Goal: Information Seeking & Learning: Learn about a topic

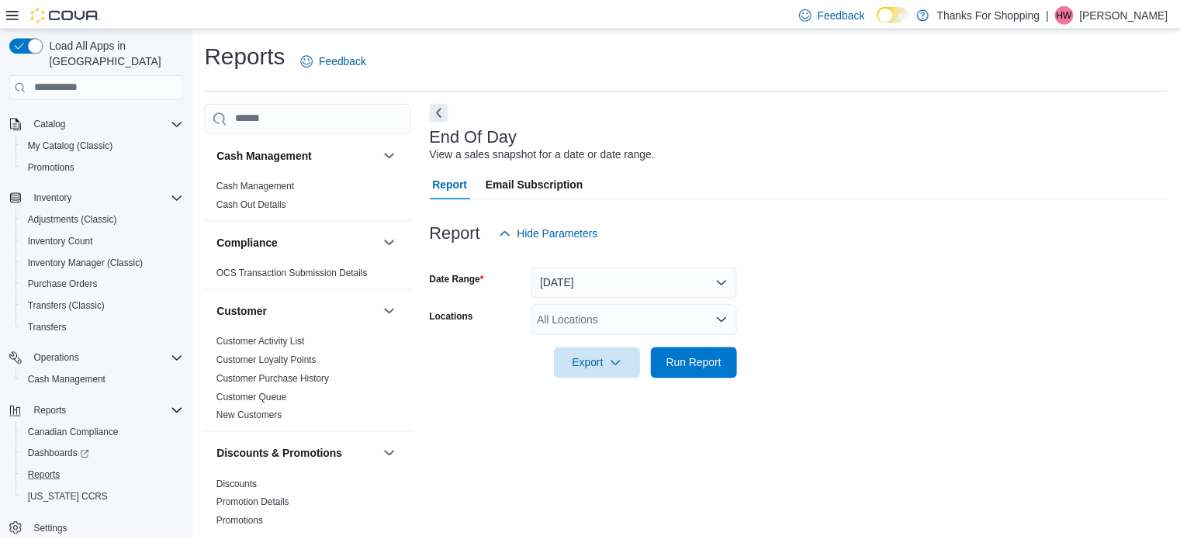
scroll to position [10, 0]
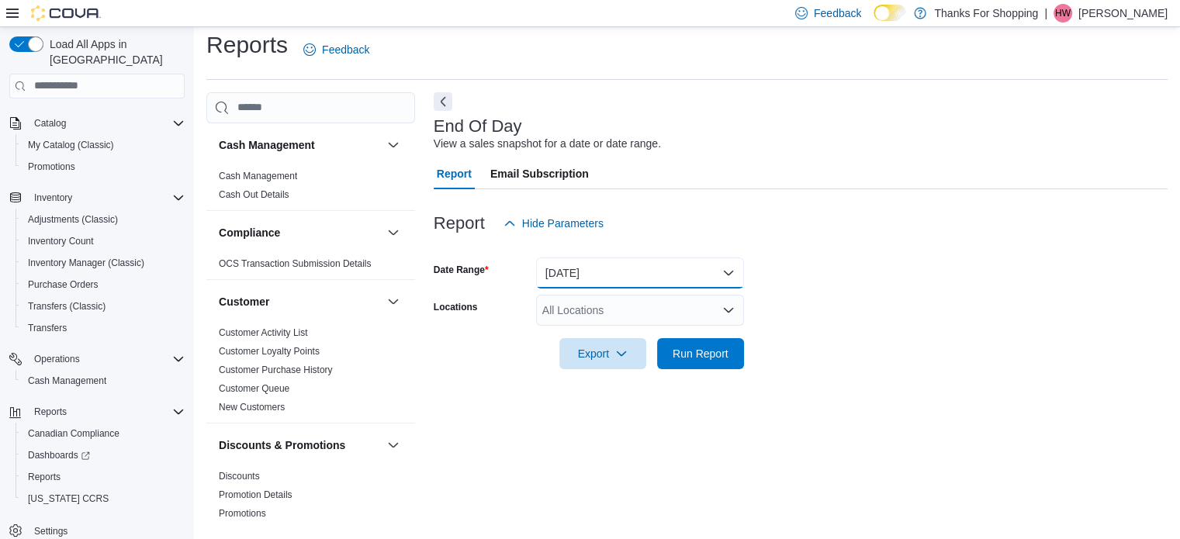
click at [604, 271] on button "[DATE]" at bounding box center [640, 273] width 208 height 31
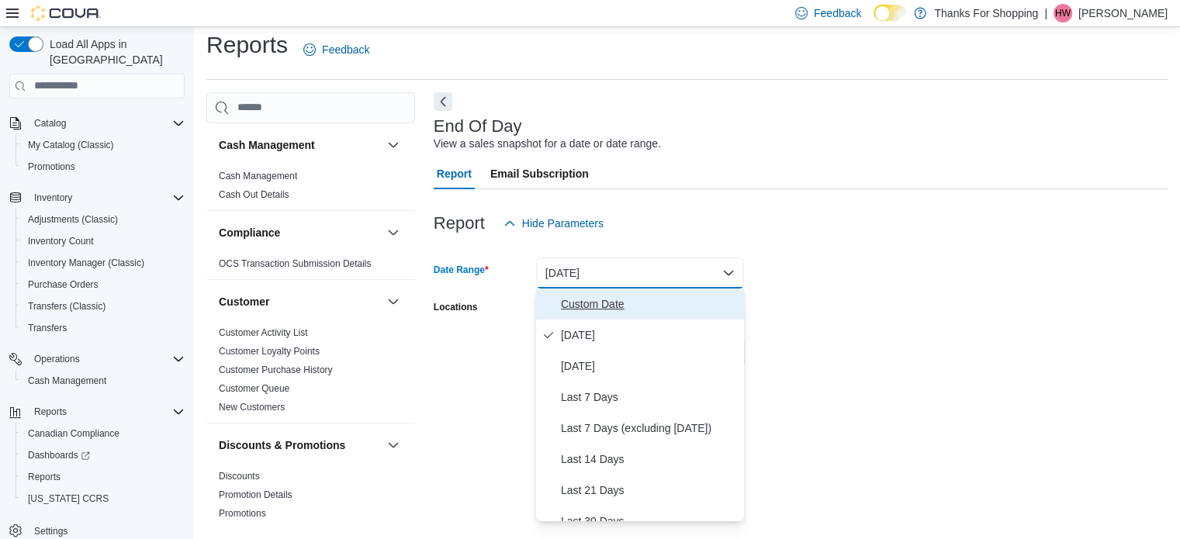
click at [649, 298] on span "Custom Date" at bounding box center [649, 304] width 177 height 19
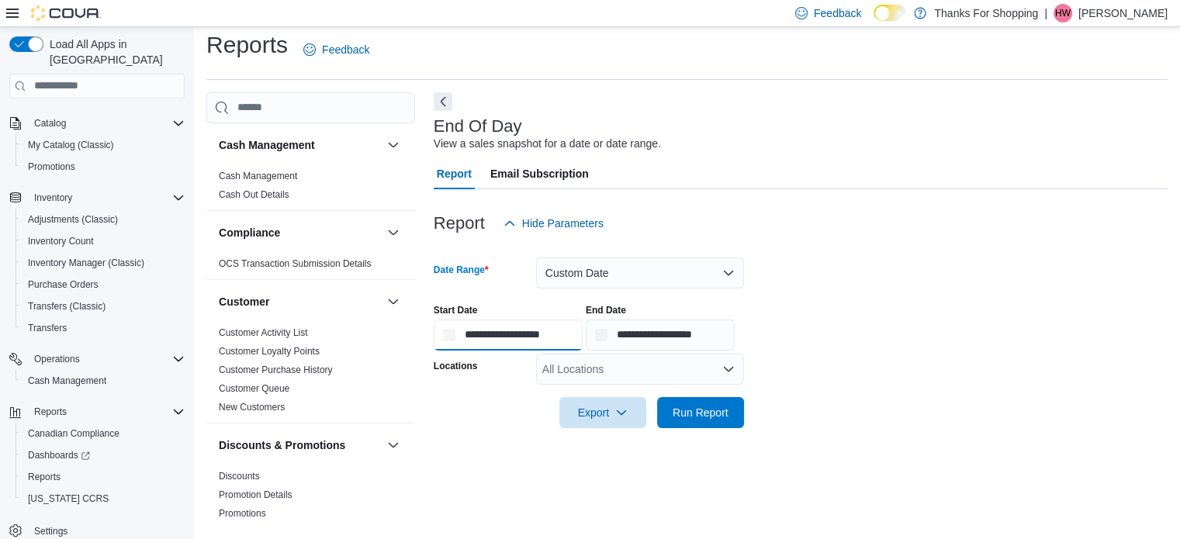
click at [491, 331] on input "**********" at bounding box center [508, 335] width 149 height 31
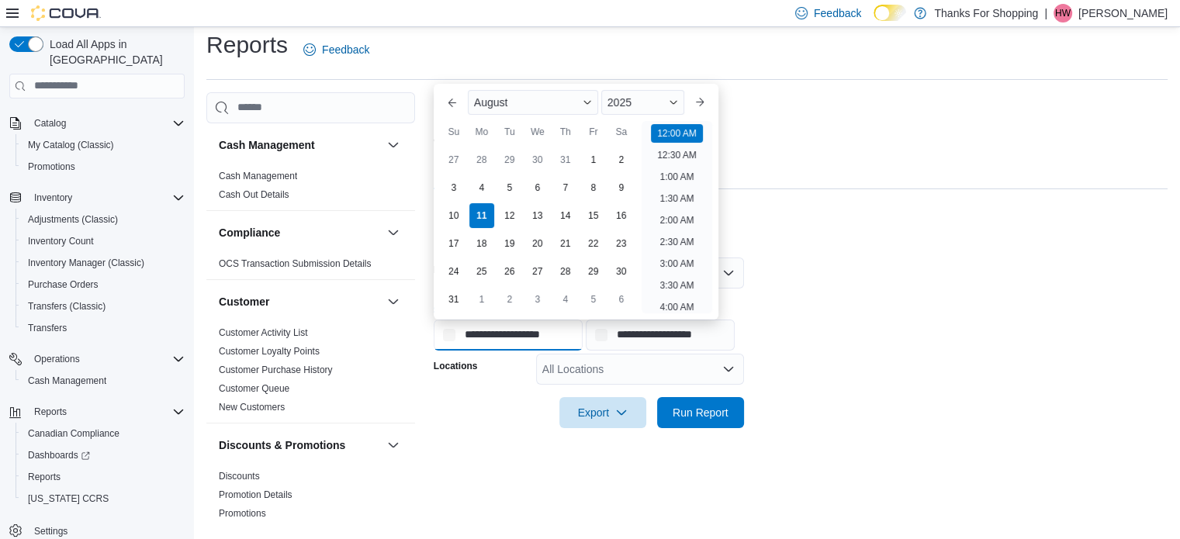
scroll to position [48, 0]
click at [596, 188] on div "8" at bounding box center [592, 187] width 27 height 27
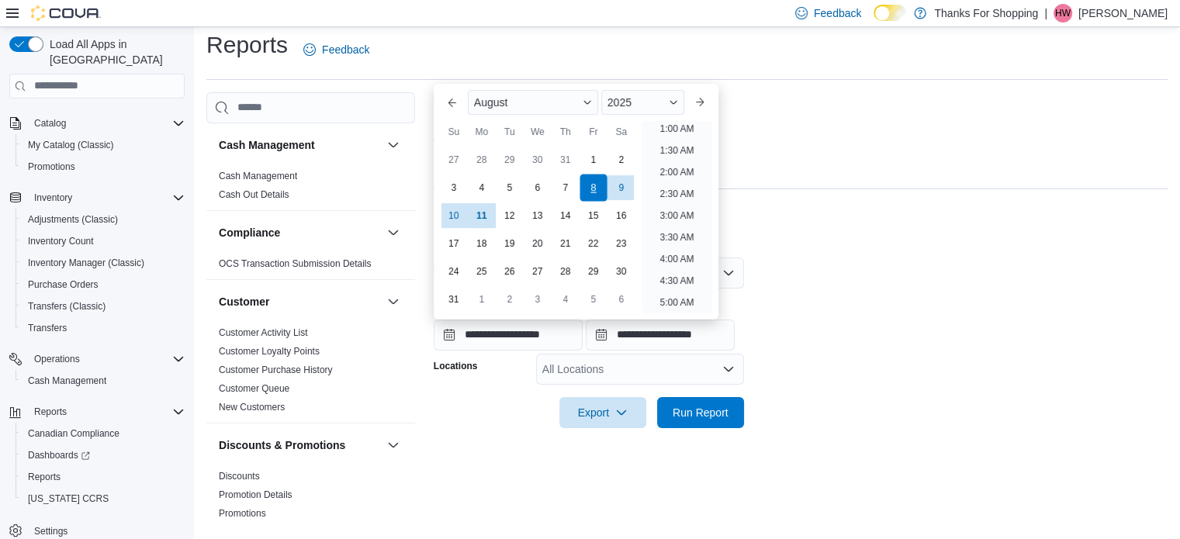
scroll to position [3, 0]
click at [534, 186] on div "6" at bounding box center [537, 187] width 27 height 27
type input "**********"
click at [536, 183] on div "6" at bounding box center [537, 187] width 27 height 27
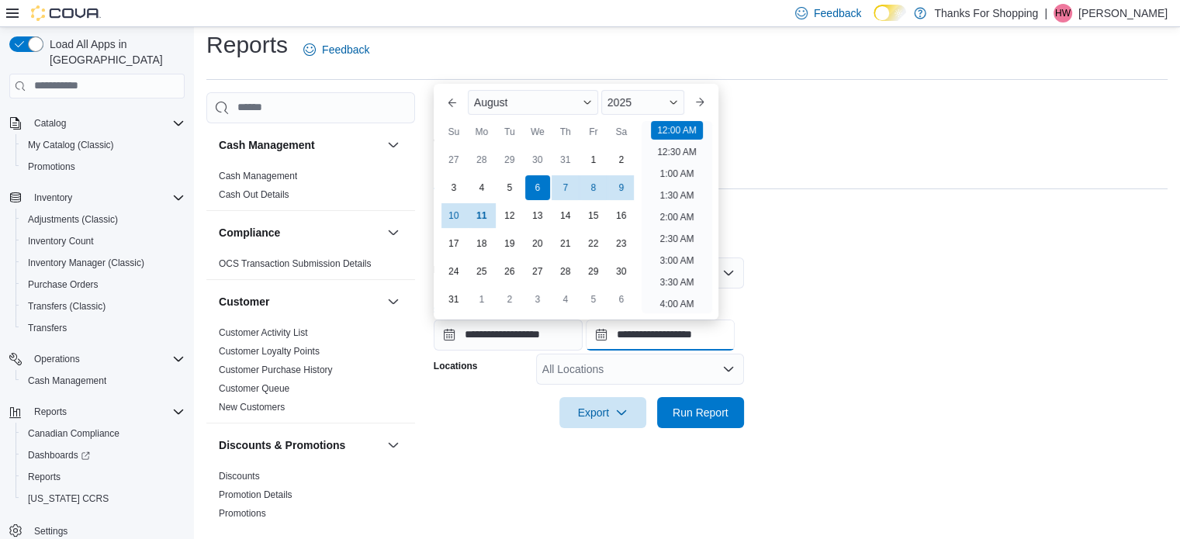
click at [648, 337] on input "**********" at bounding box center [660, 335] width 149 height 31
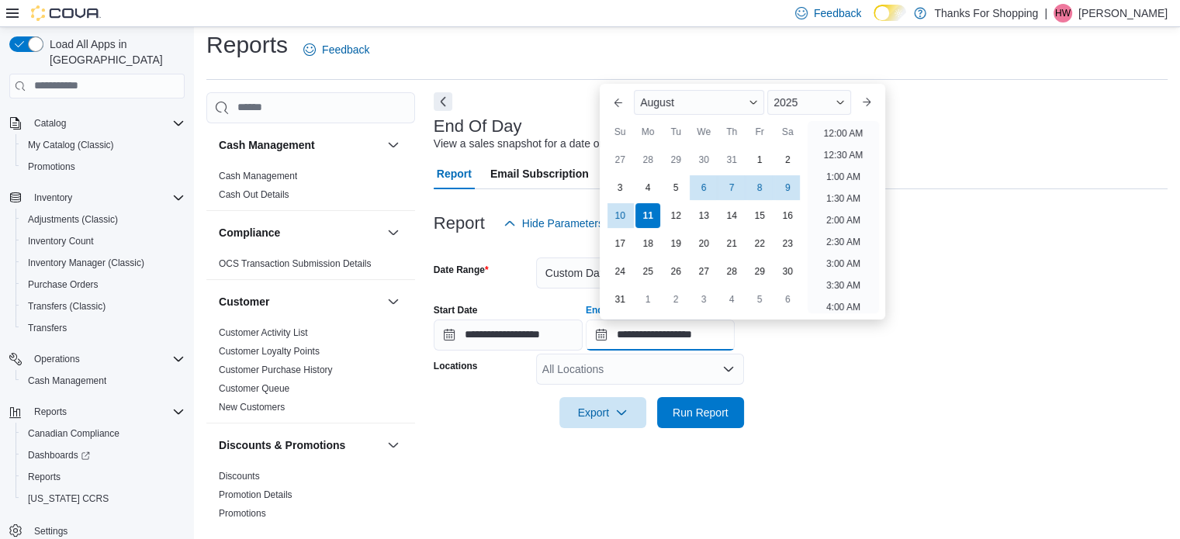
scroll to position [853, 0]
click at [697, 188] on div "6" at bounding box center [703, 187] width 27 height 27
type input "**********"
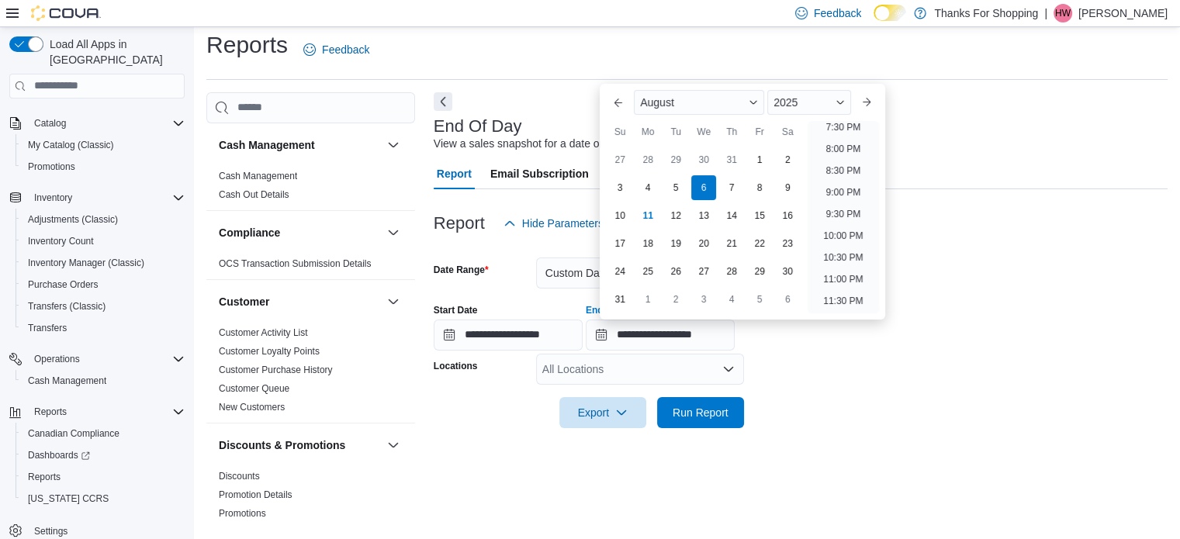
click at [653, 370] on div "All Locations" at bounding box center [640, 369] width 208 height 31
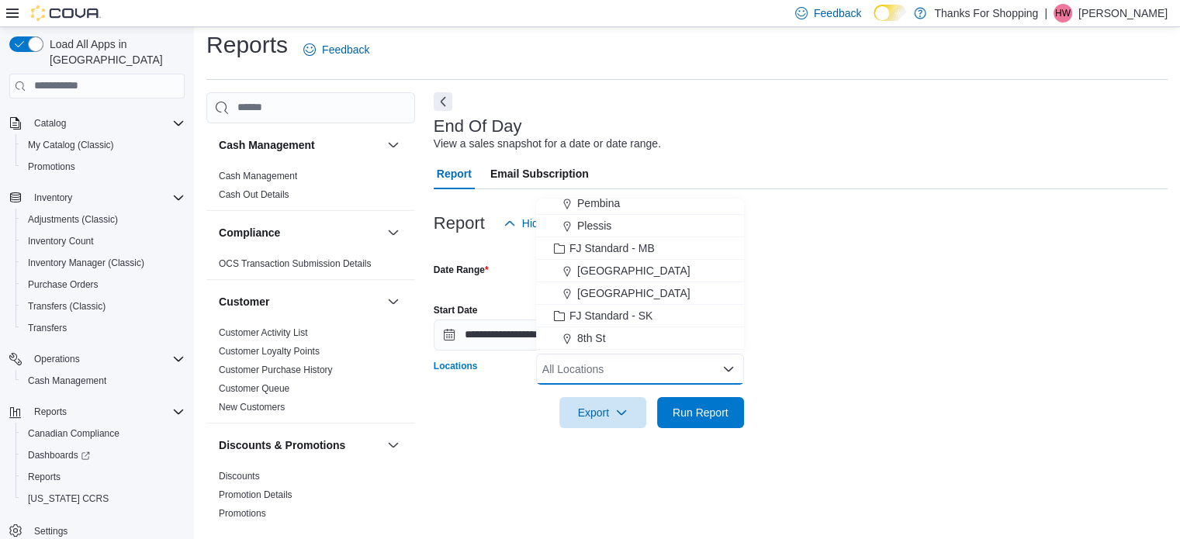
scroll to position [155, 0]
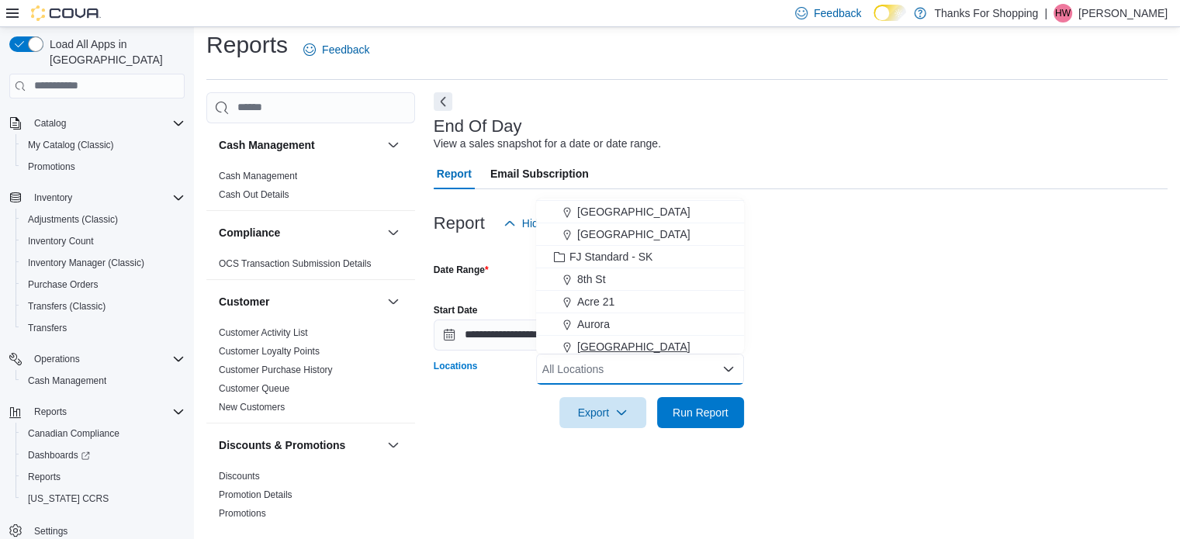
click at [636, 344] on span "[GEOGRAPHIC_DATA]" at bounding box center [633, 347] width 113 height 16
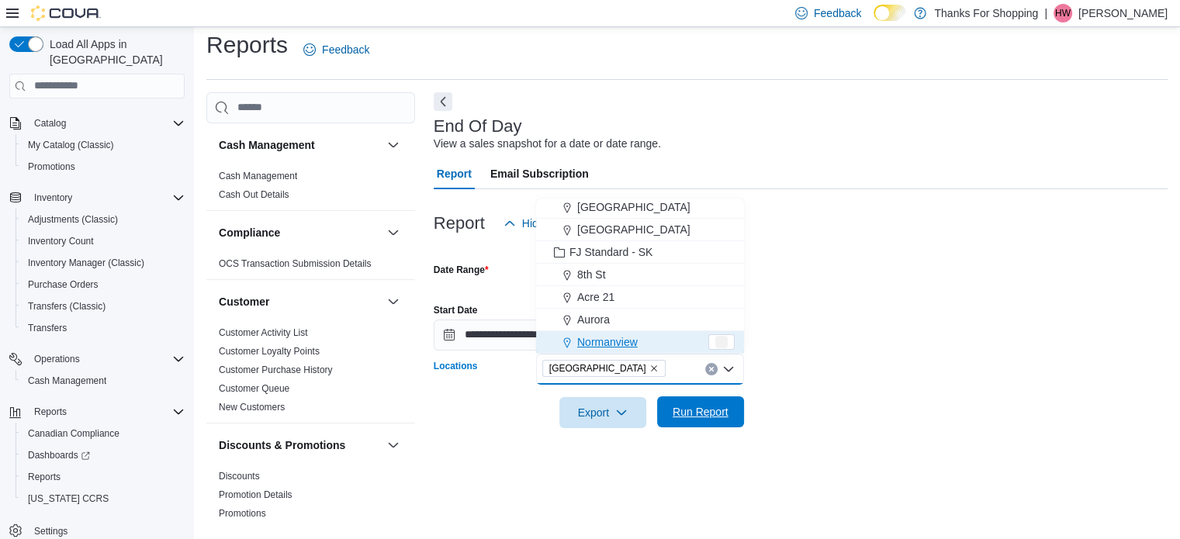
click at [677, 414] on span "Run Report" at bounding box center [700, 412] width 56 height 16
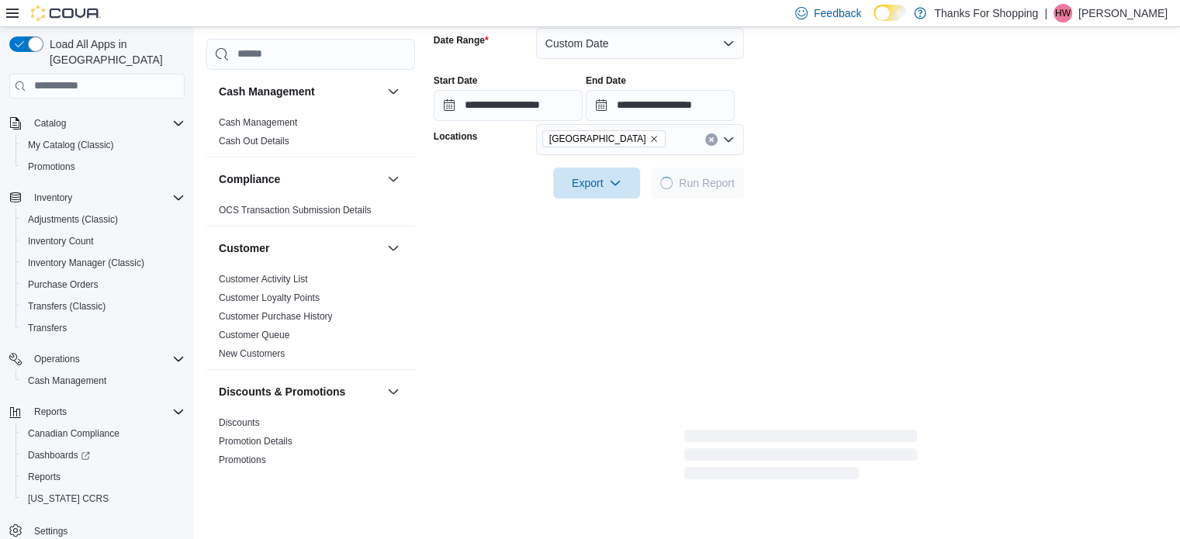
scroll to position [243, 0]
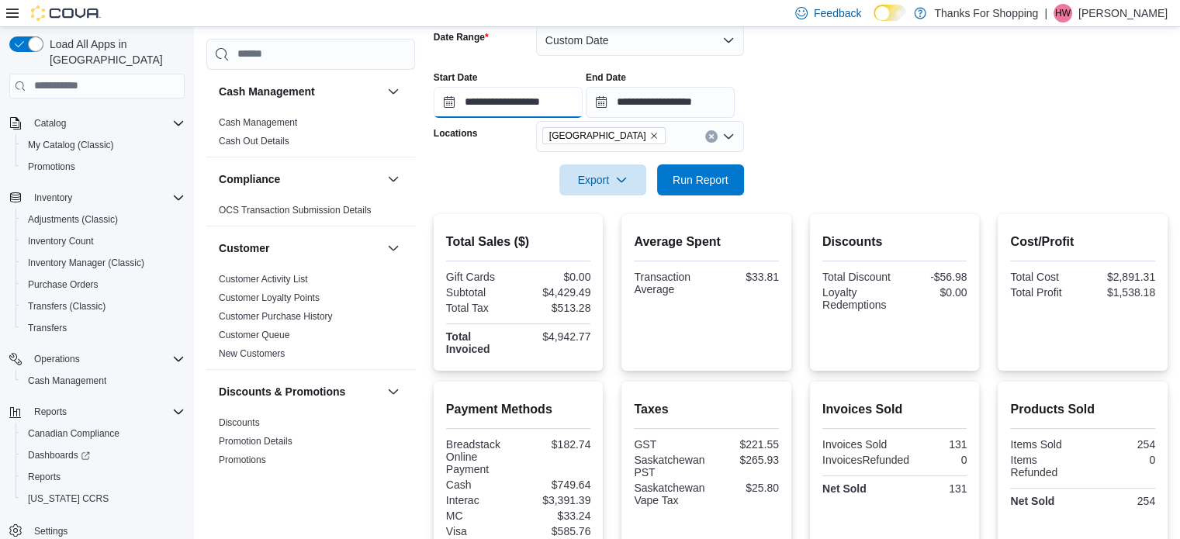
click at [496, 94] on input "**********" at bounding box center [508, 102] width 149 height 31
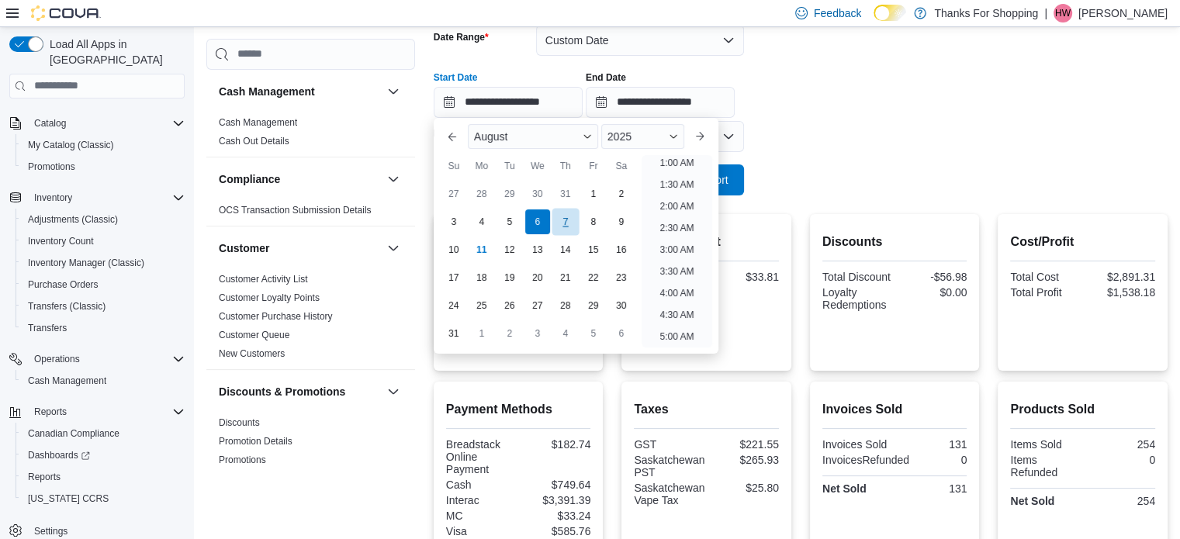
click at [562, 213] on div "7" at bounding box center [564, 221] width 27 height 27
type input "**********"
click at [921, 174] on form "**********" at bounding box center [801, 100] width 734 height 189
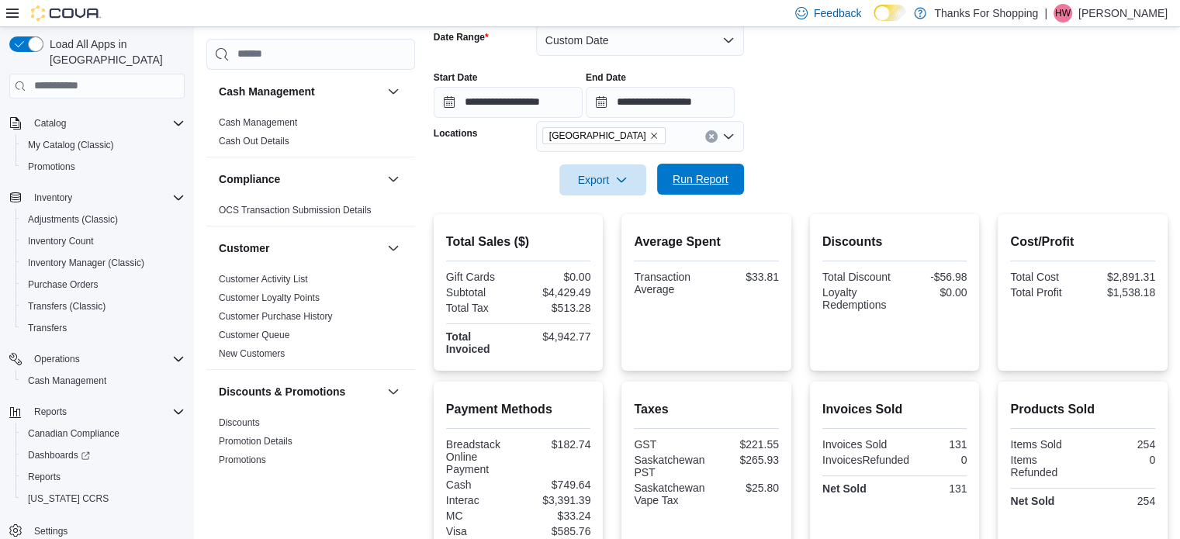
click at [692, 176] on span "Run Report" at bounding box center [700, 179] width 56 height 16
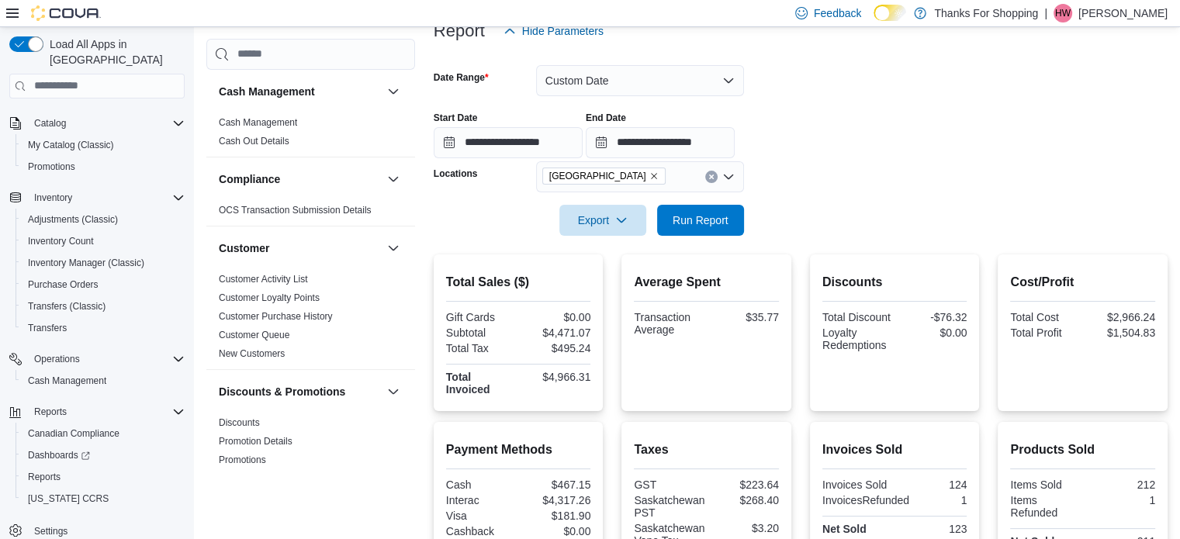
scroll to position [165, 0]
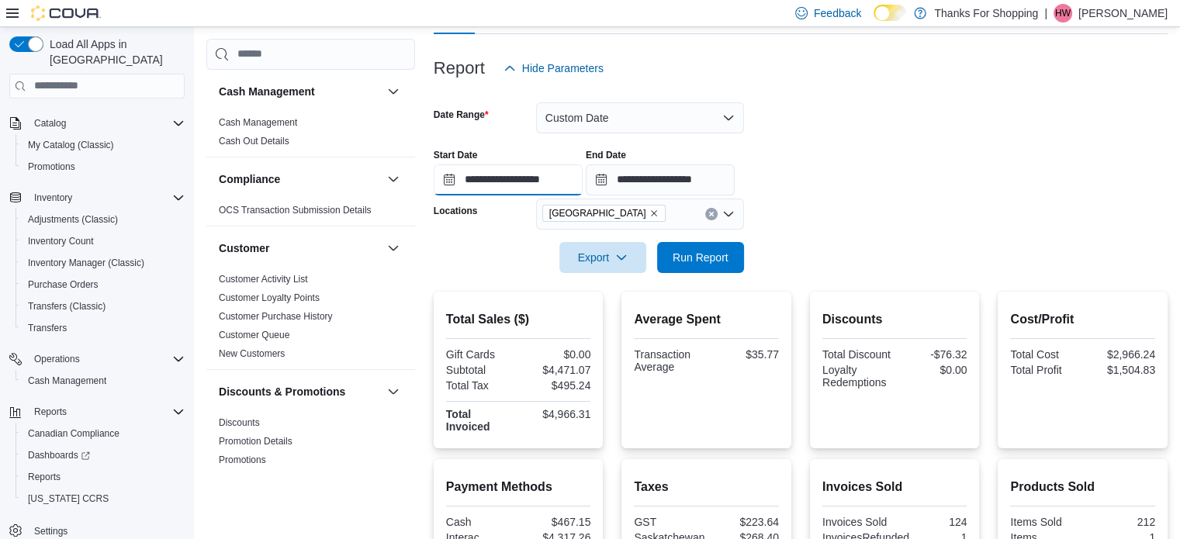
click at [490, 175] on input "**********" at bounding box center [508, 179] width 149 height 31
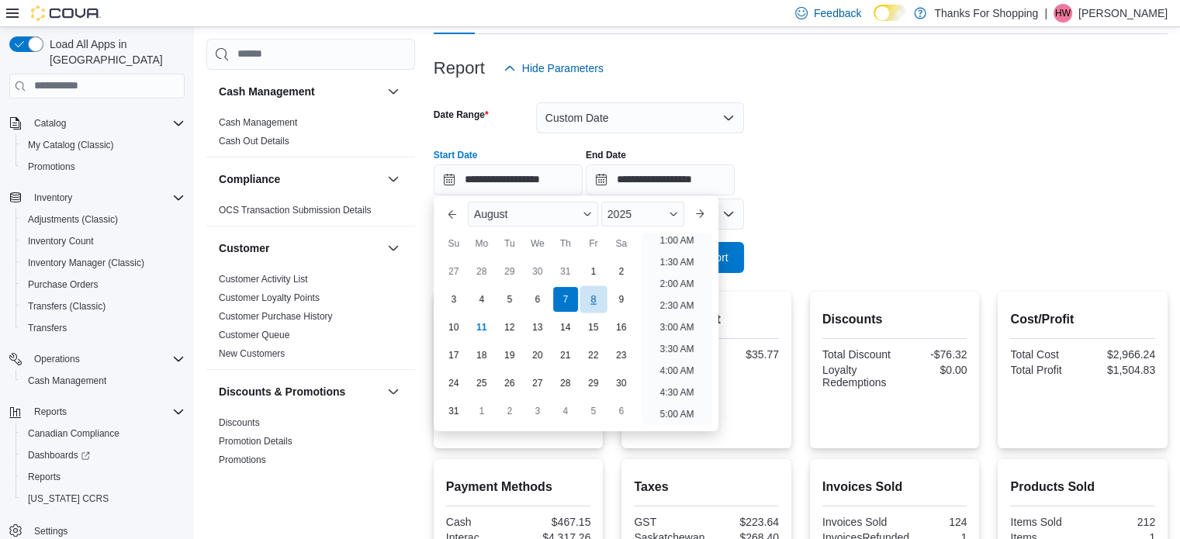
click at [591, 300] on div "8" at bounding box center [592, 298] width 27 height 27
type input "**********"
click at [812, 257] on form "**********" at bounding box center [801, 178] width 734 height 189
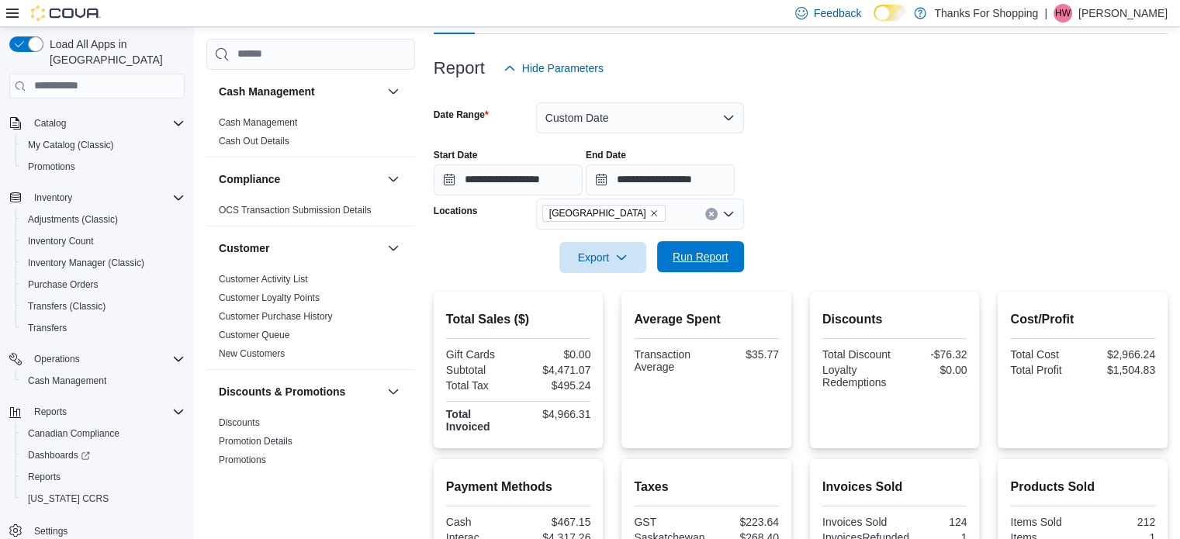
click at [734, 271] on span "Run Report" at bounding box center [700, 256] width 68 height 31
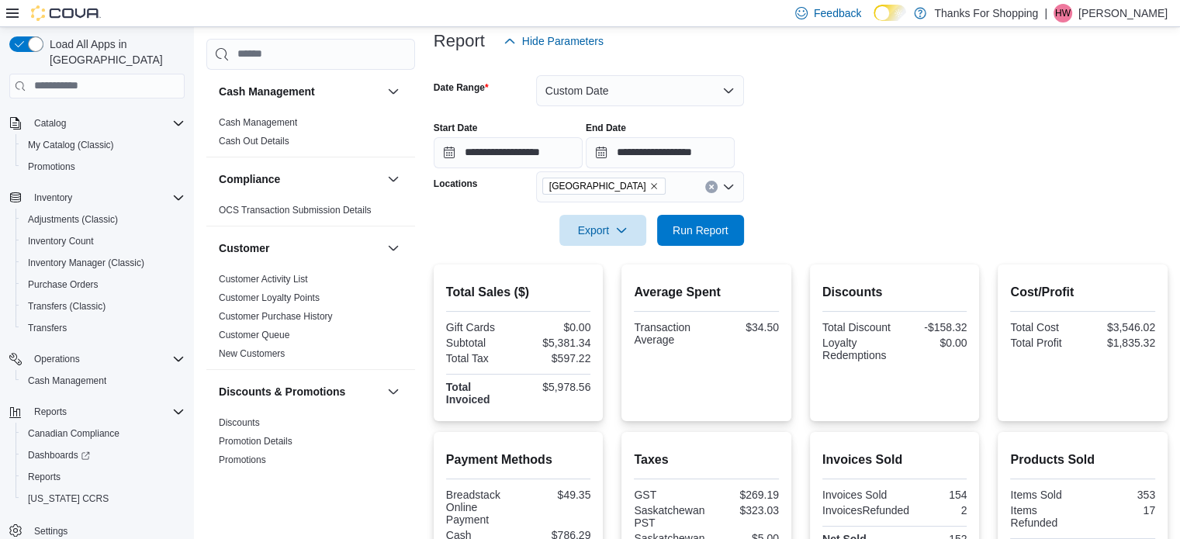
scroll to position [165, 0]
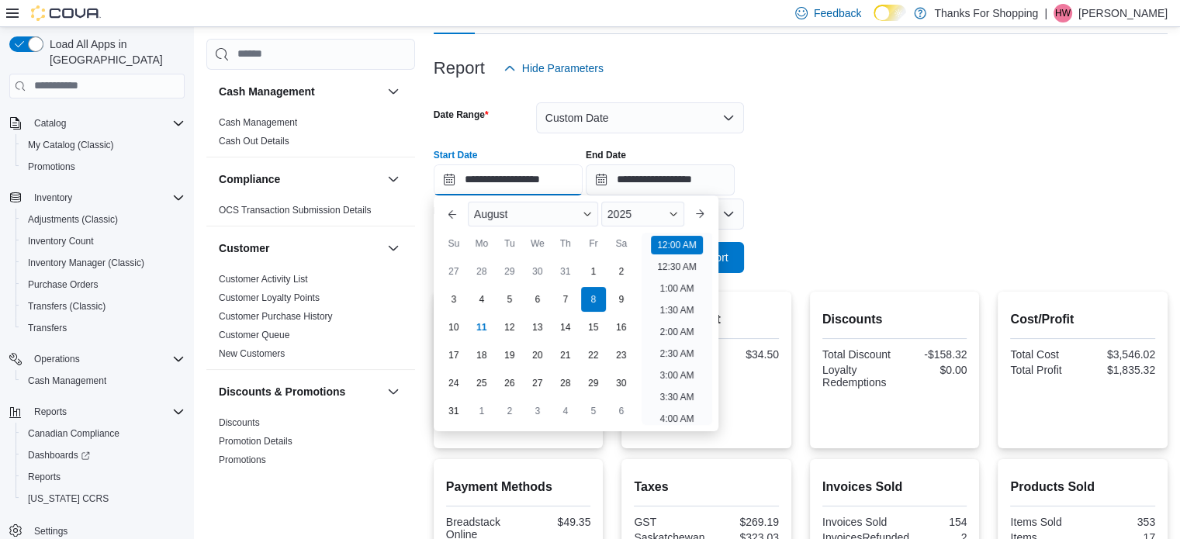
click at [472, 171] on input "**********" at bounding box center [508, 179] width 149 height 31
click at [620, 299] on div "9" at bounding box center [620, 298] width 27 height 27
type input "**********"
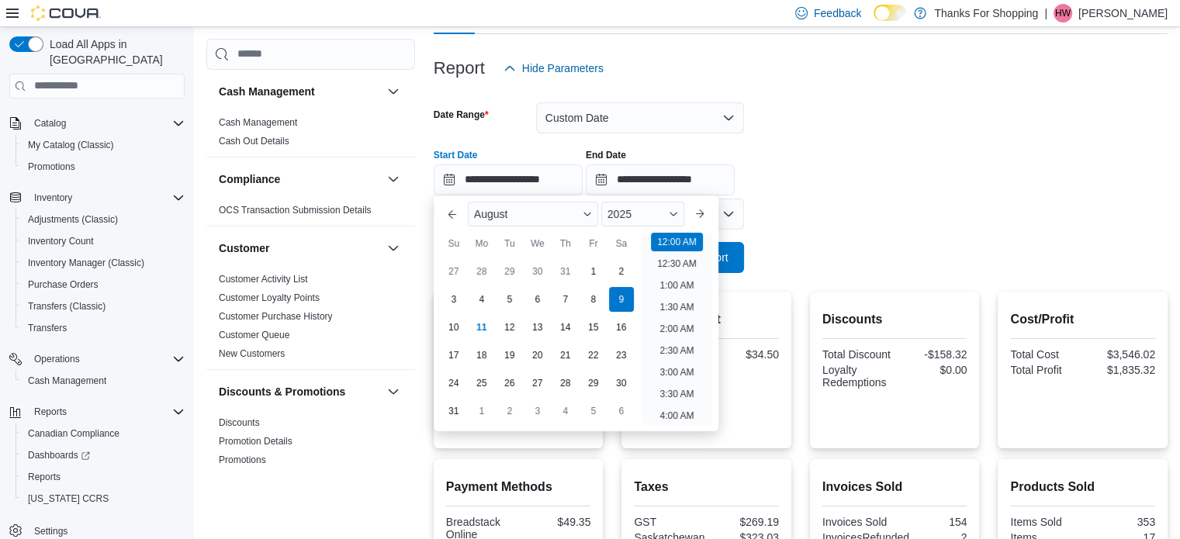
click at [790, 234] on div at bounding box center [801, 236] width 734 height 12
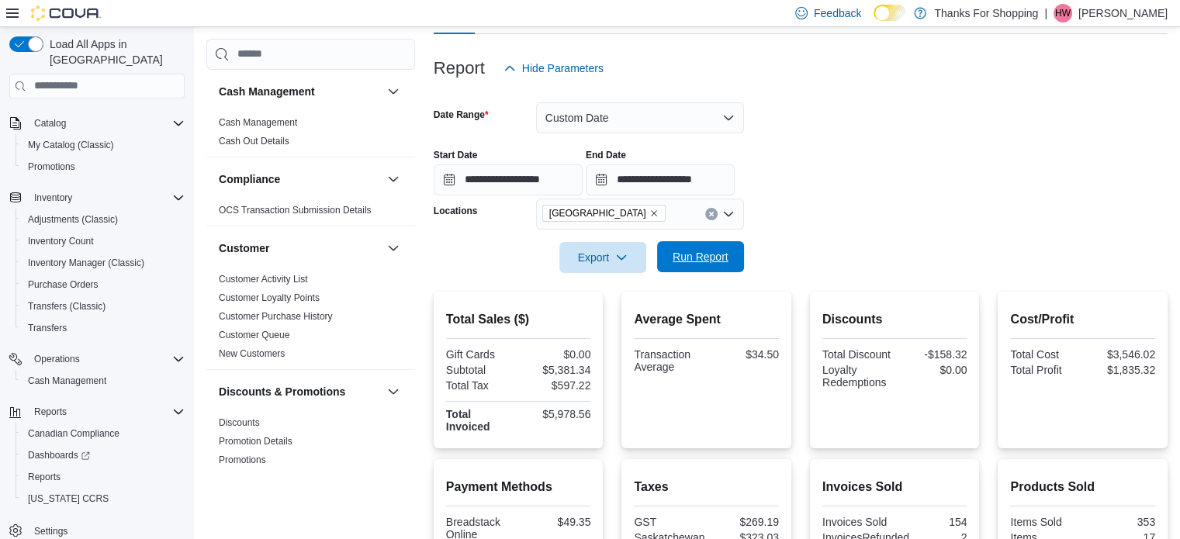
click at [723, 259] on span "Run Report" at bounding box center [700, 257] width 56 height 16
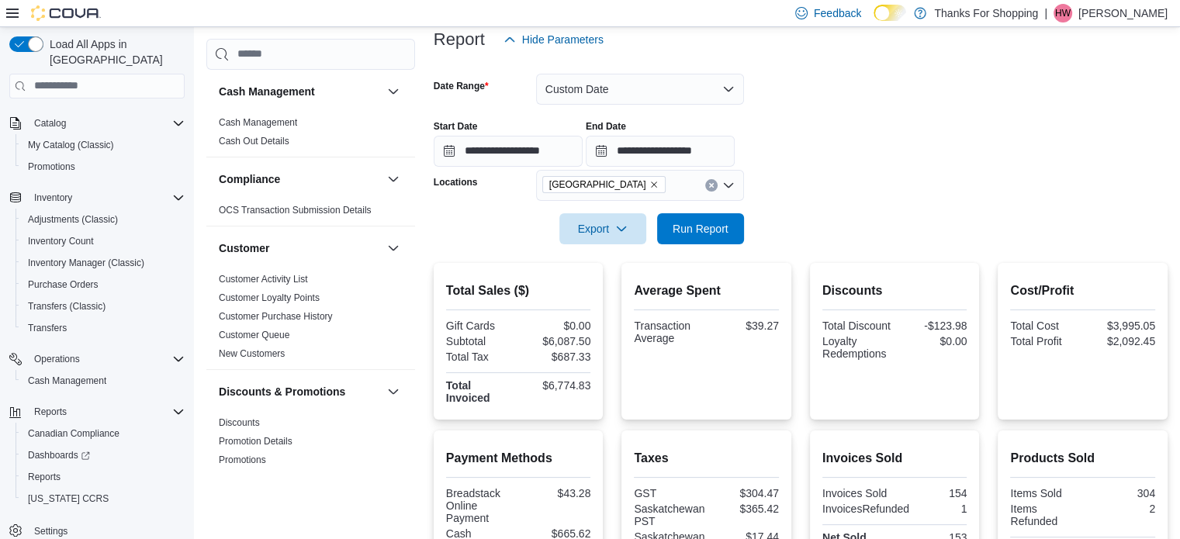
scroll to position [243, 0]
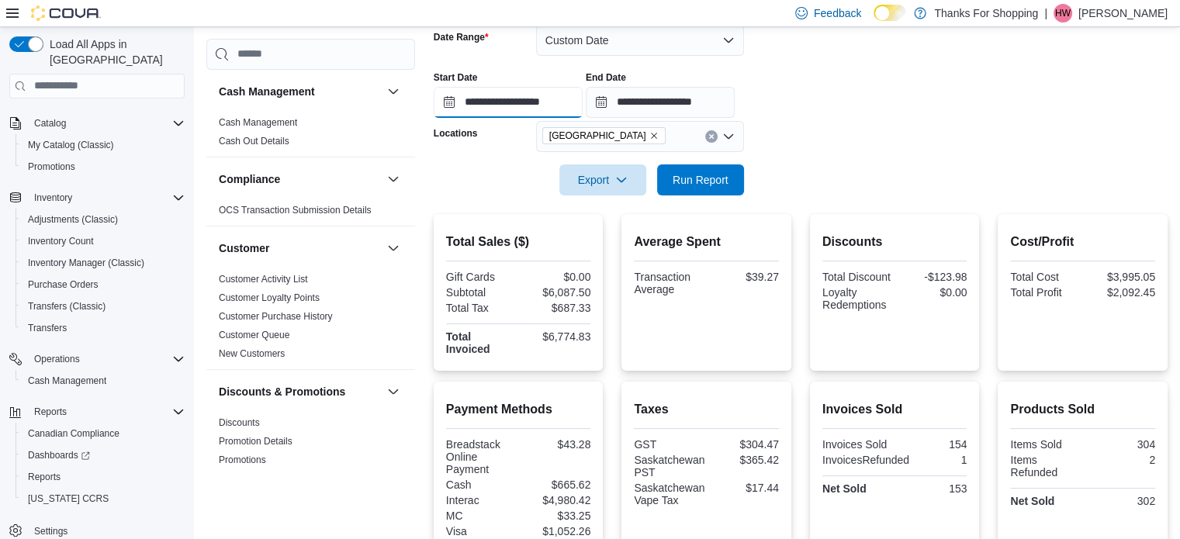
click at [496, 105] on input "**********" at bounding box center [508, 102] width 149 height 31
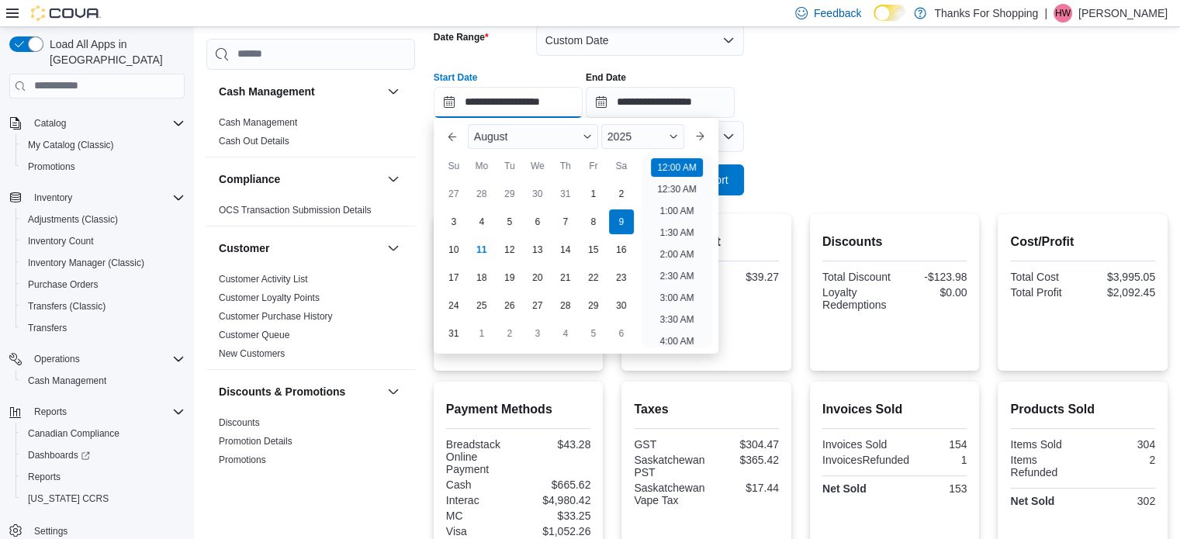
scroll to position [48, 0]
click at [456, 254] on div "10" at bounding box center [453, 249] width 27 height 27
type input "**********"
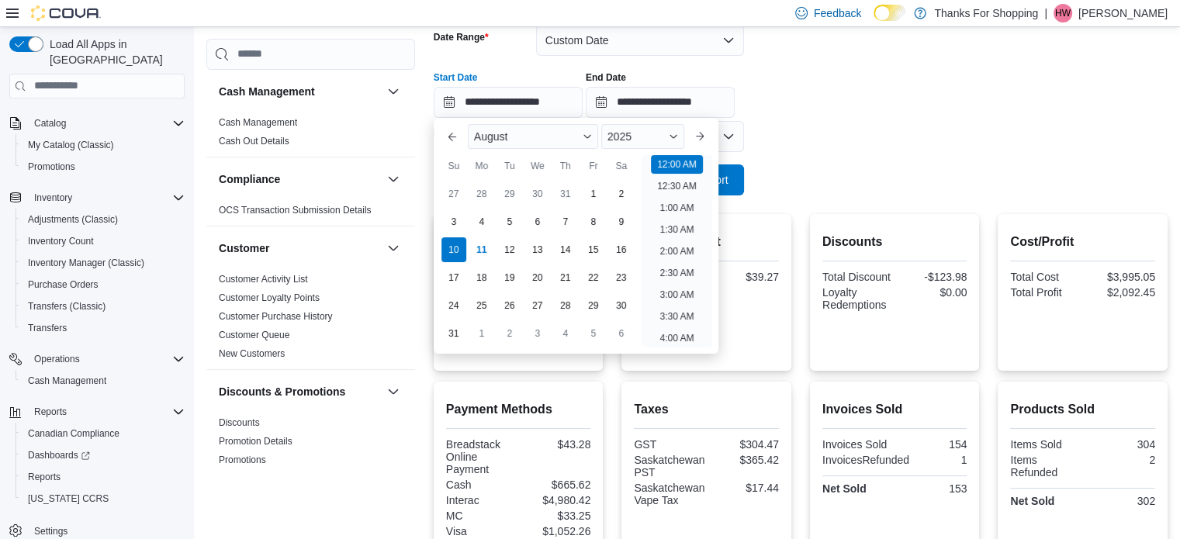
click at [936, 161] on div at bounding box center [801, 158] width 734 height 12
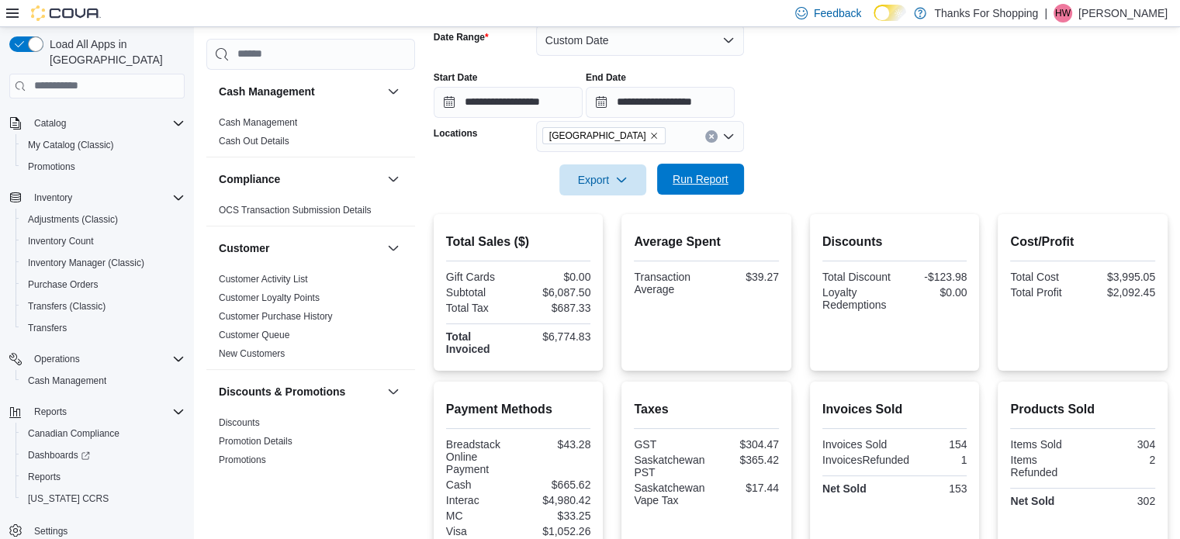
click at [727, 182] on span "Run Report" at bounding box center [700, 179] width 56 height 16
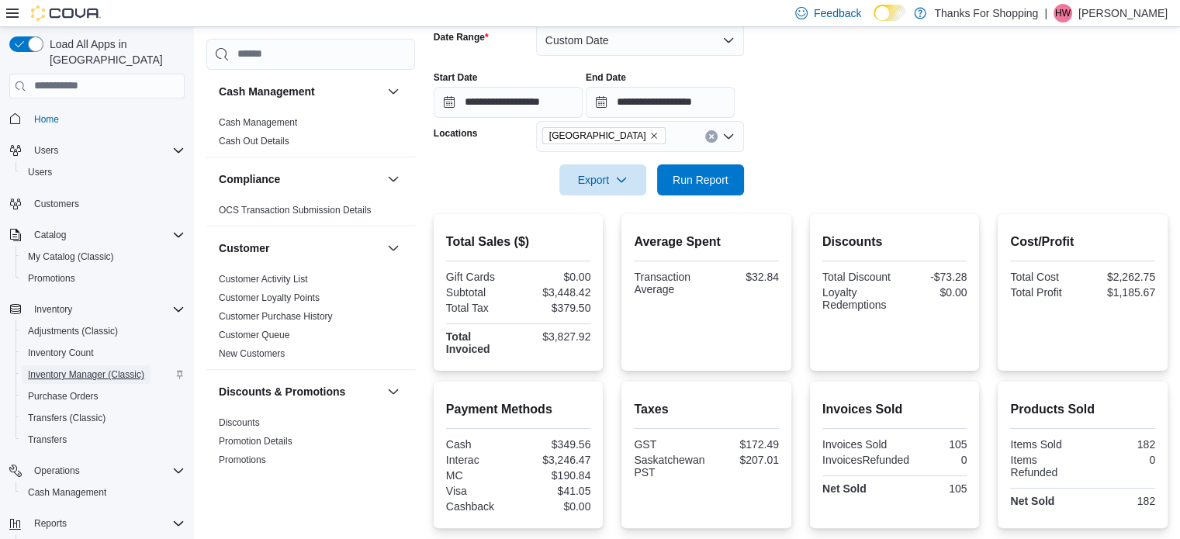
click at [56, 368] on span "Inventory Manager (Classic)" at bounding box center [86, 374] width 116 height 12
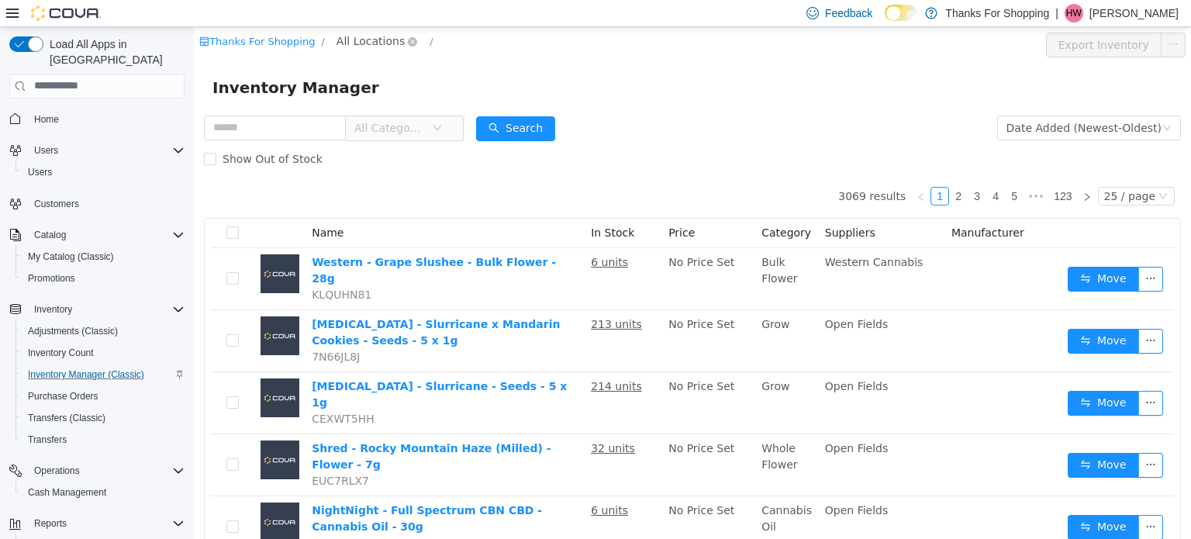
click at [351, 36] on span "All Locations" at bounding box center [371, 40] width 68 height 17
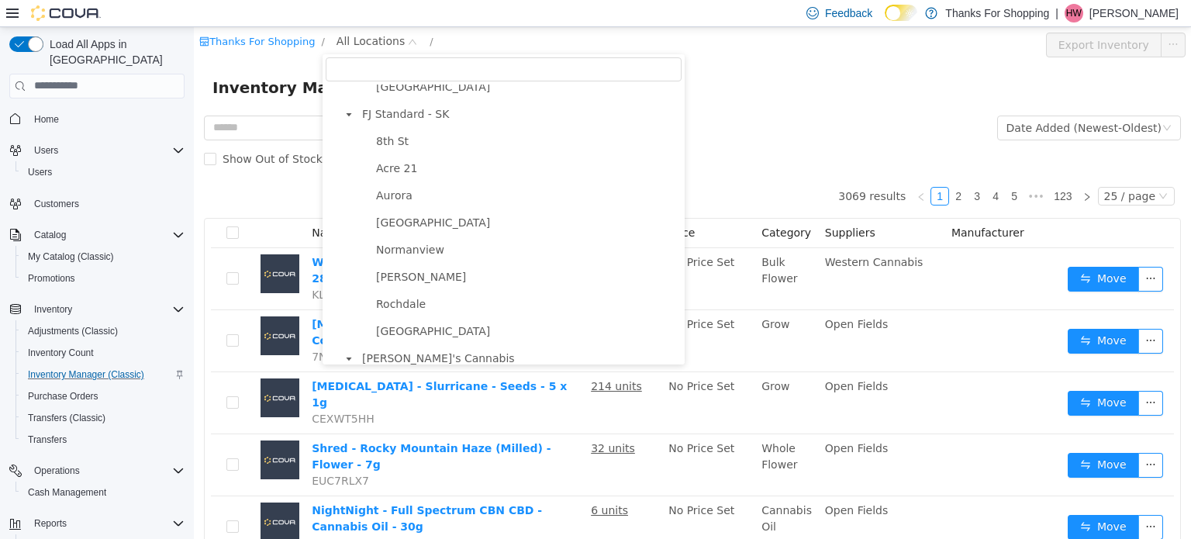
scroll to position [233, 0]
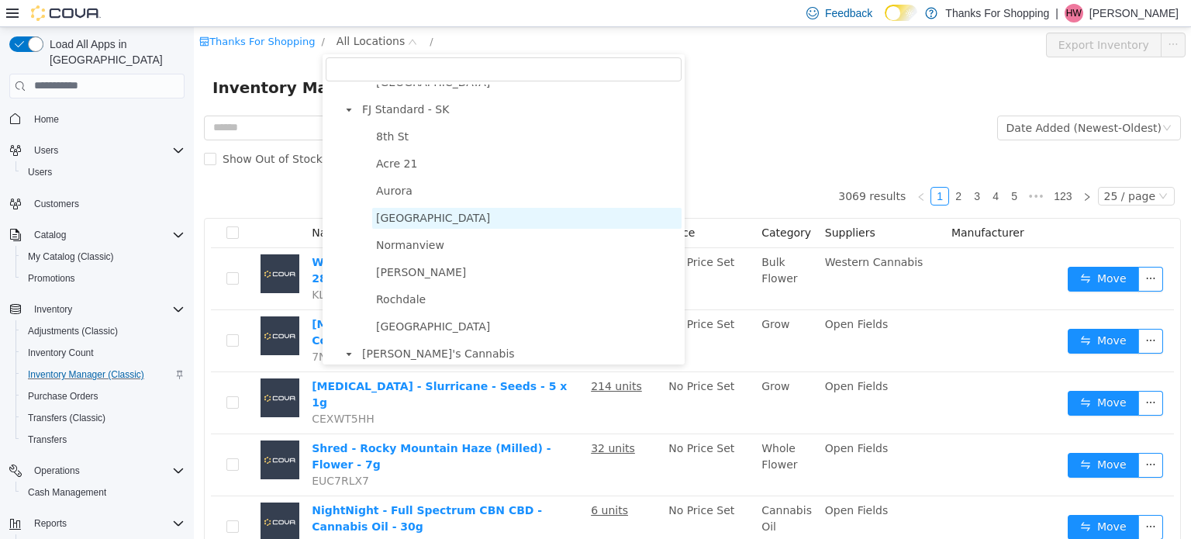
click at [425, 228] on span "[GEOGRAPHIC_DATA]" at bounding box center [526, 217] width 309 height 21
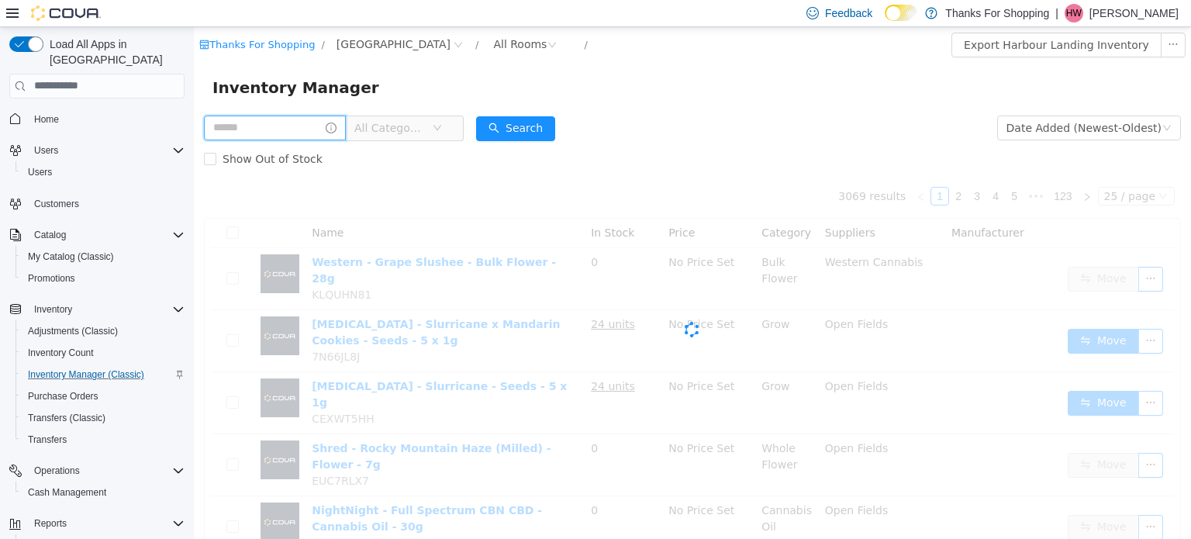
drag, startPoint x: 271, startPoint y: 124, endPoint x: 303, endPoint y: 131, distance: 33.3
click at [271, 124] on input "text" at bounding box center [275, 127] width 142 height 25
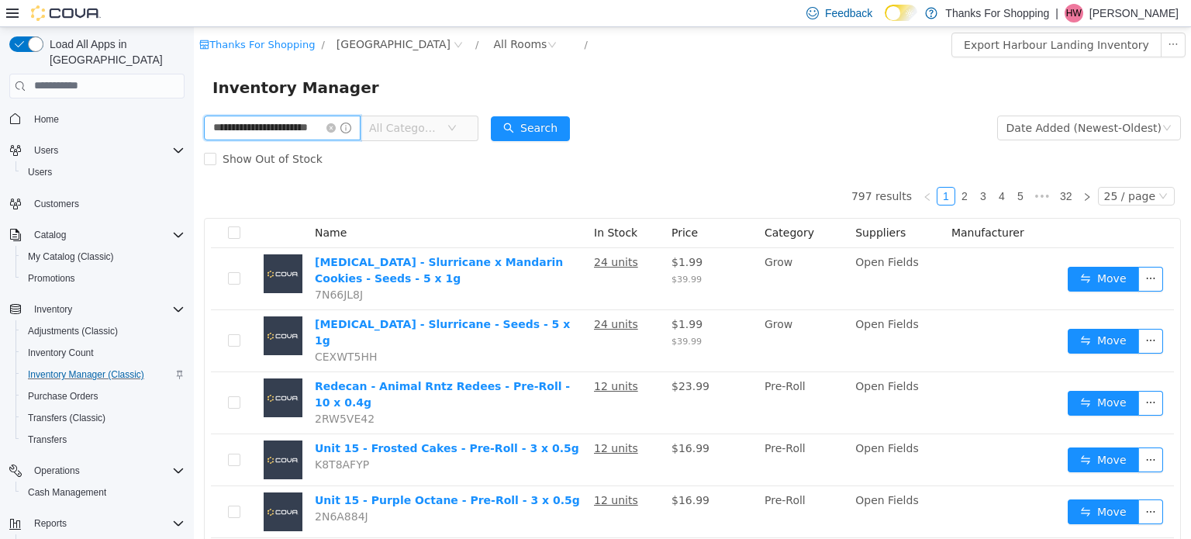
type input "**********"
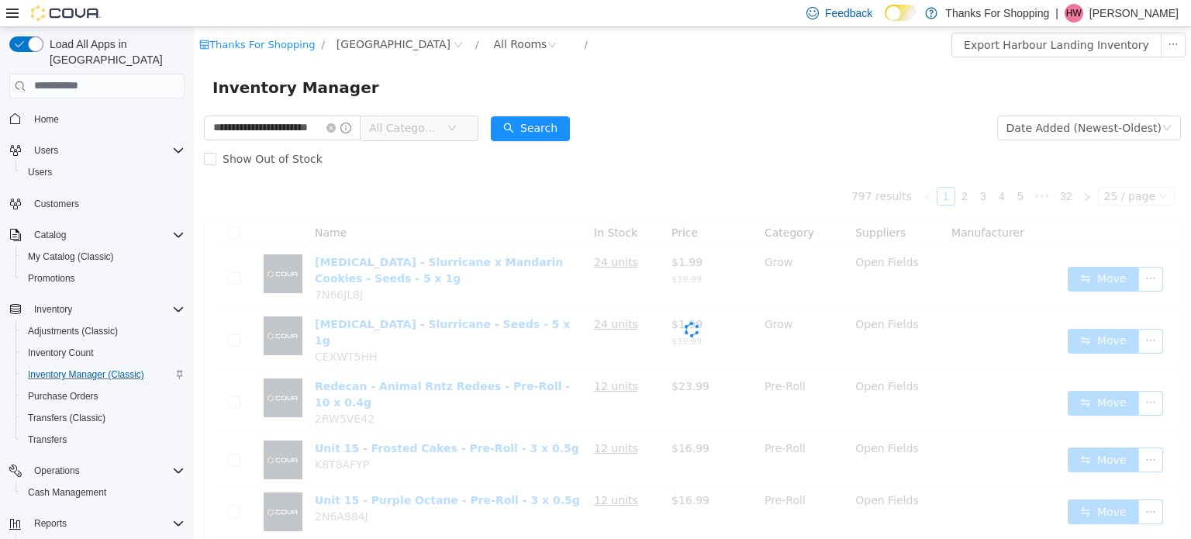
click at [423, 133] on span "All Categories" at bounding box center [404, 127] width 71 height 16
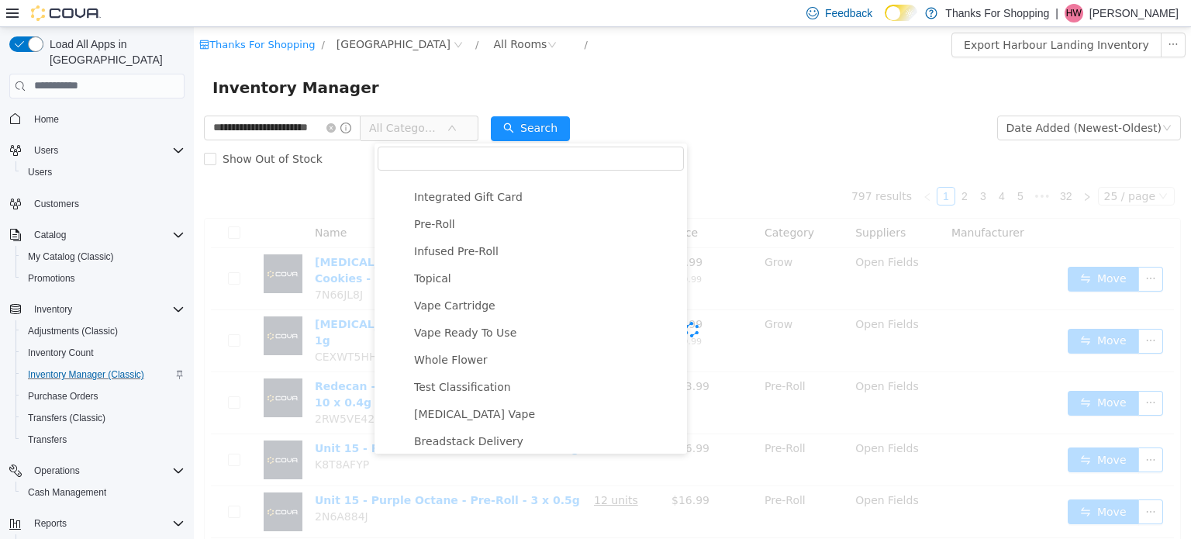
scroll to position [310, 0]
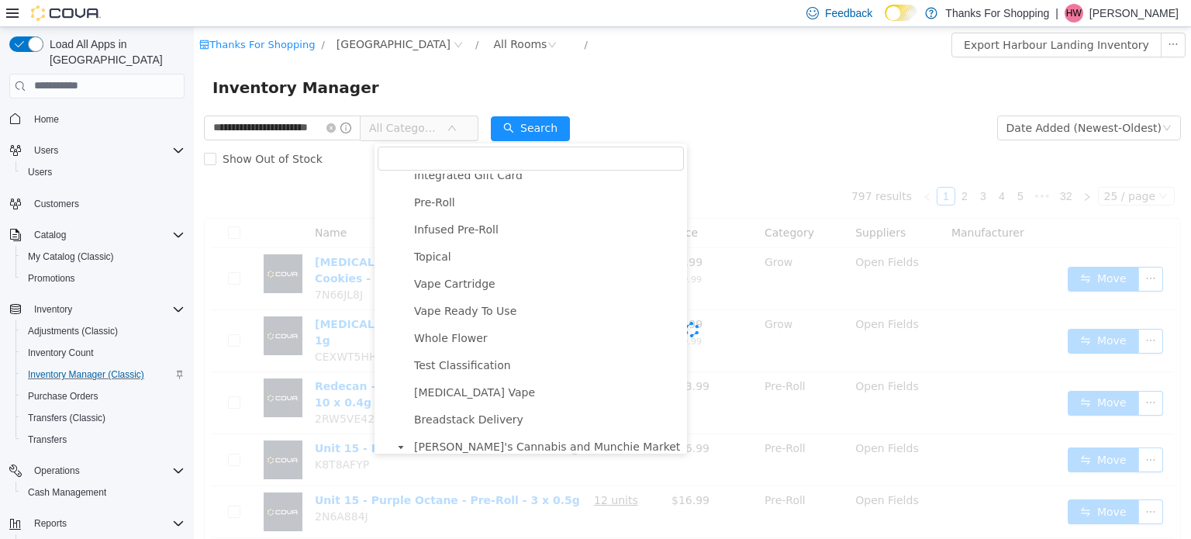
click at [444, 288] on span "Vape Cartridge" at bounding box center [454, 283] width 81 height 12
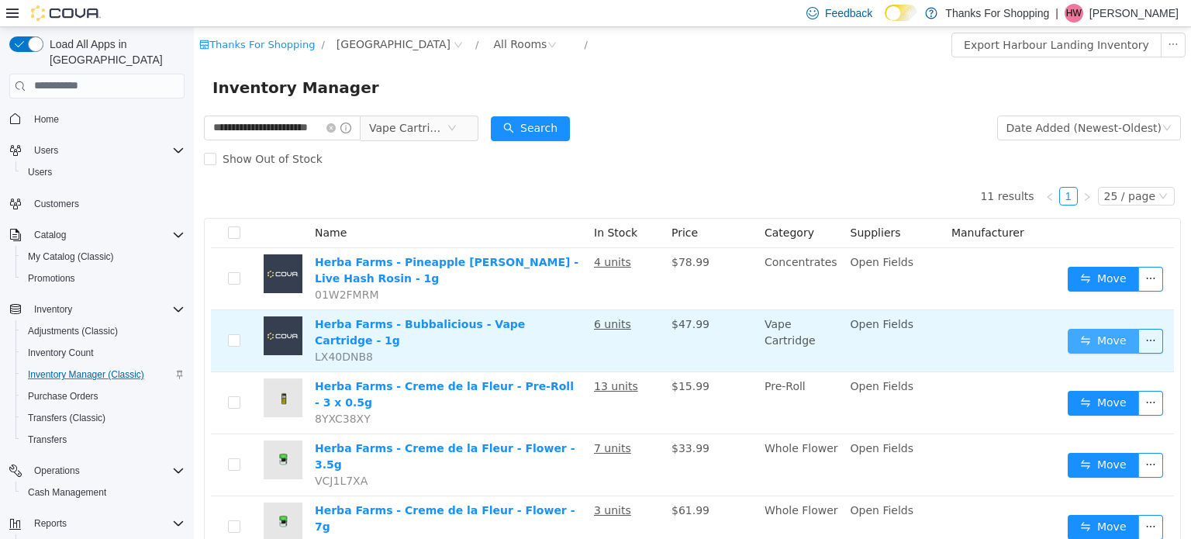
click at [1105, 331] on button "Move" at bounding box center [1103, 340] width 71 height 25
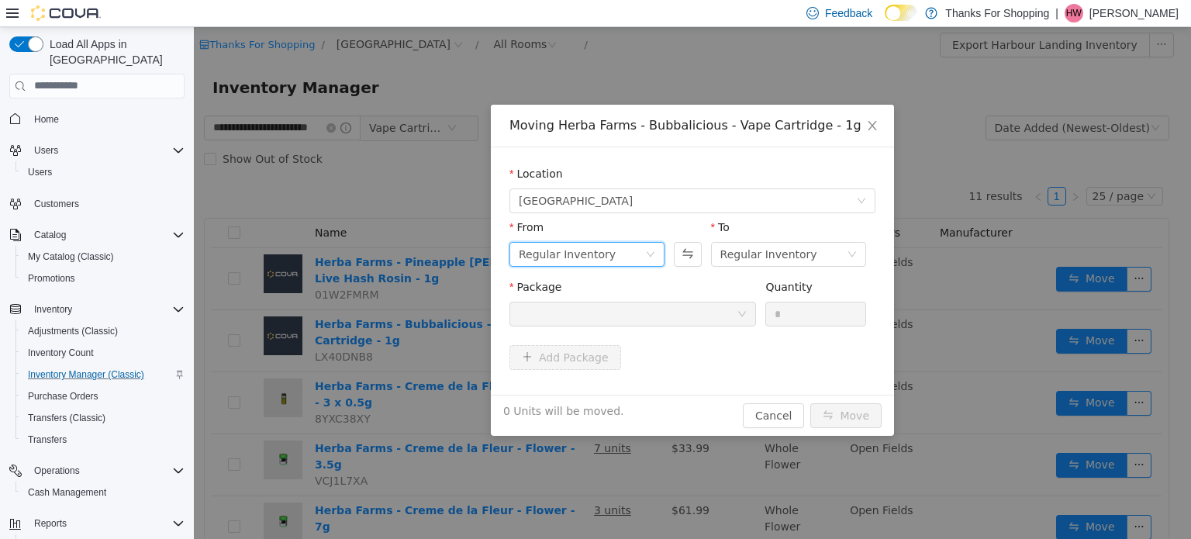
click at [634, 247] on div "Regular Inventory" at bounding box center [582, 253] width 126 height 23
click at [618, 383] on li "Holding Room" at bounding box center [587, 384] width 155 height 25
click at [645, 325] on div at bounding box center [633, 313] width 247 height 25
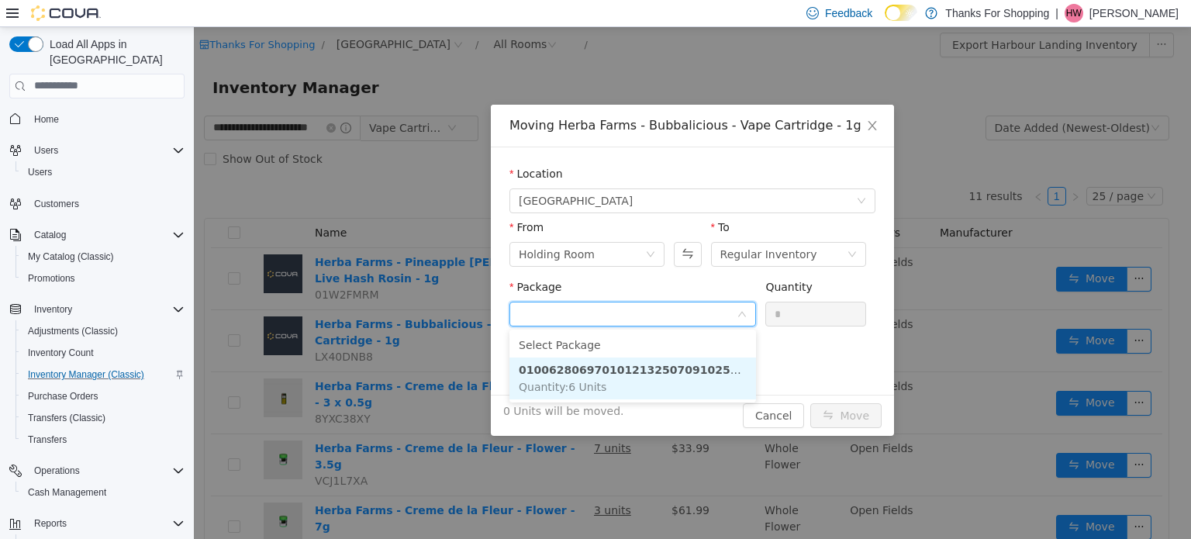
click at [638, 370] on strong "01006280697010121325070910250801" at bounding box center [640, 369] width 242 height 12
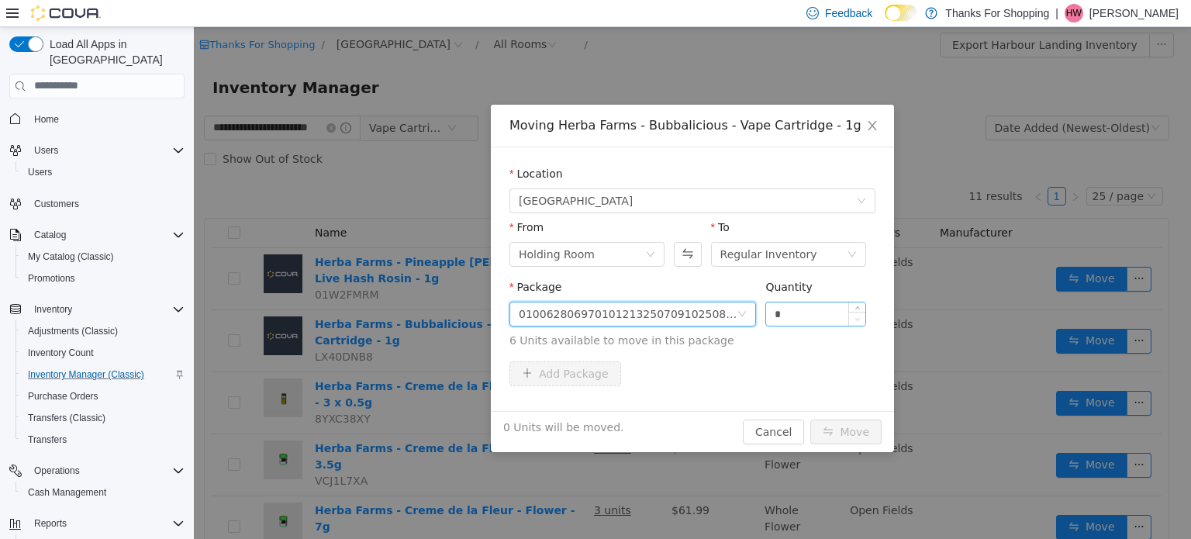
click at [864, 320] on span "Decrease Value" at bounding box center [857, 318] width 16 height 14
drag, startPoint x: 811, startPoint y: 304, endPoint x: 758, endPoint y: 305, distance: 53.5
click at [758, 305] on div "Package 01006280697010121325070910250801 Quantity * 6 Units available to move i…" at bounding box center [693, 313] width 366 height 70
type input "*"
click at [845, 421] on button "Move" at bounding box center [846, 431] width 71 height 25
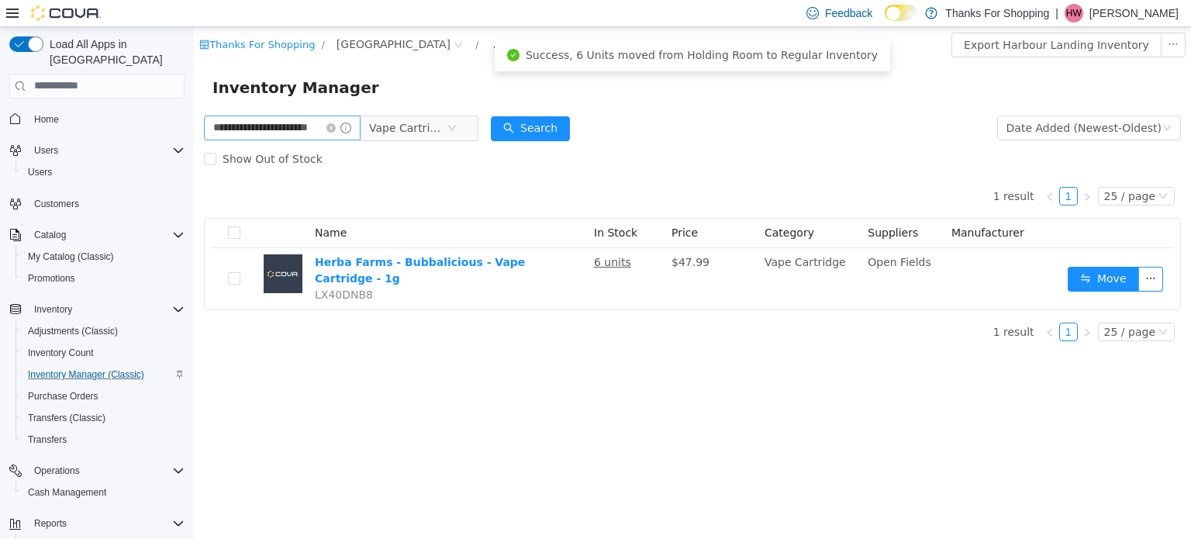
click at [344, 133] on span at bounding box center [339, 127] width 25 height 11
click at [336, 125] on icon "icon: close-circle" at bounding box center [331, 127] width 9 height 9
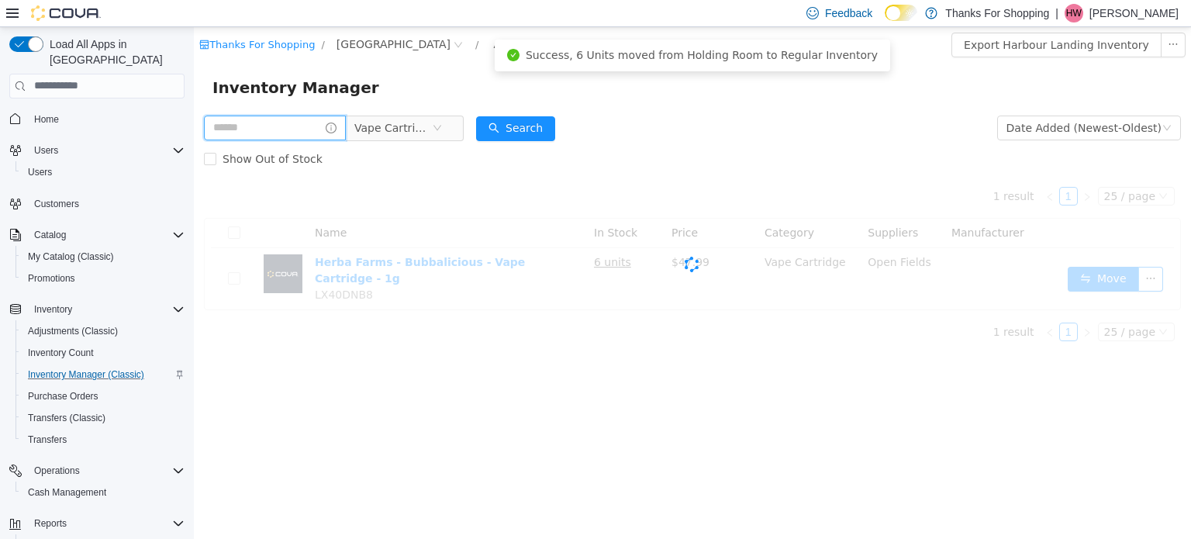
click at [287, 130] on input "text" at bounding box center [275, 127] width 142 height 25
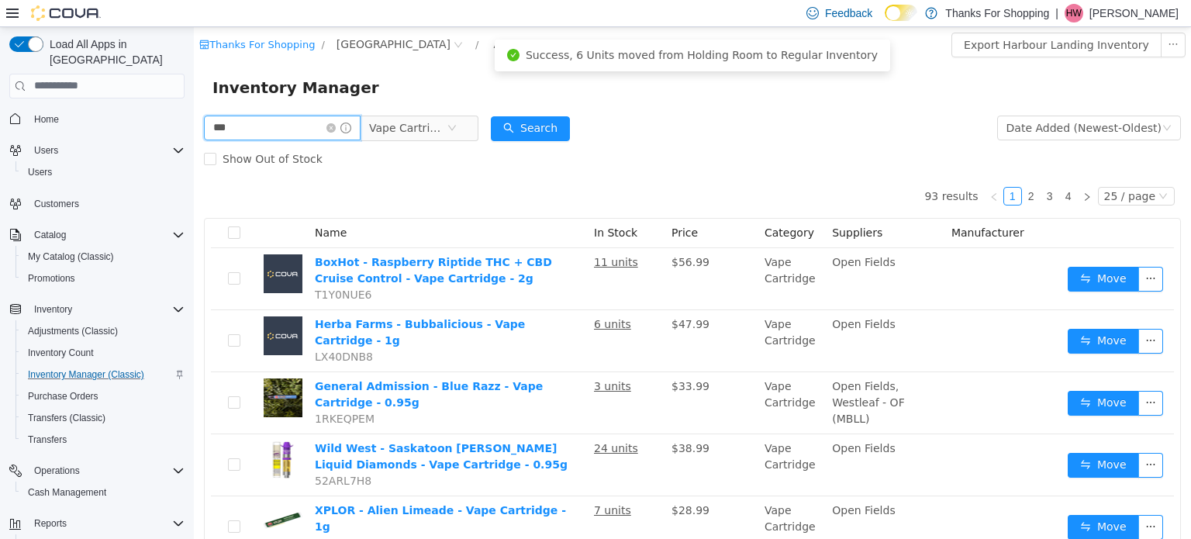
type input "**********"
click at [537, 117] on button "Search" at bounding box center [530, 128] width 79 height 25
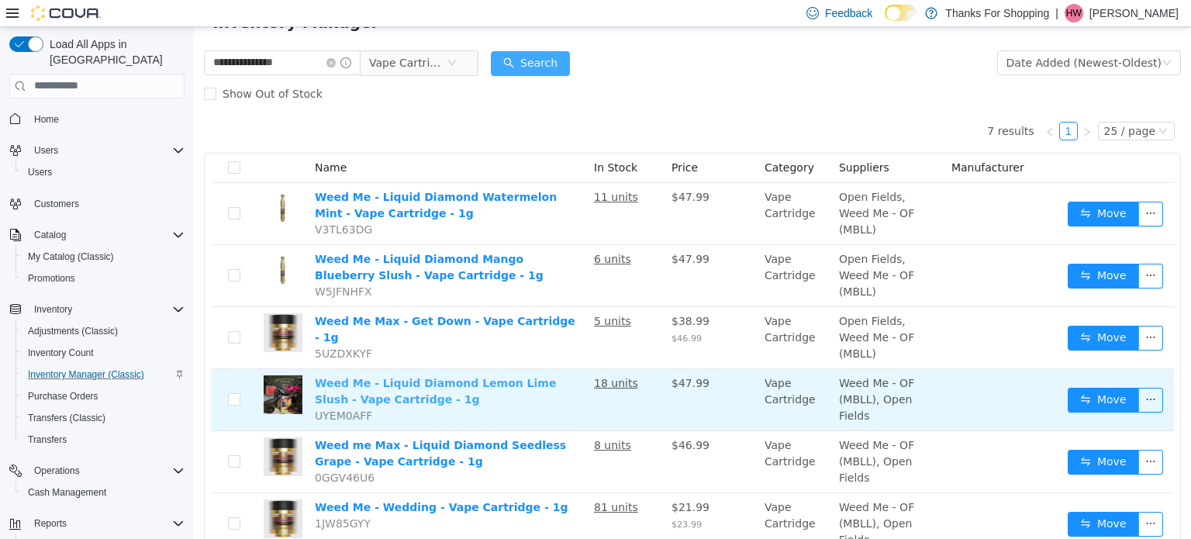
scroll to position [155, 0]
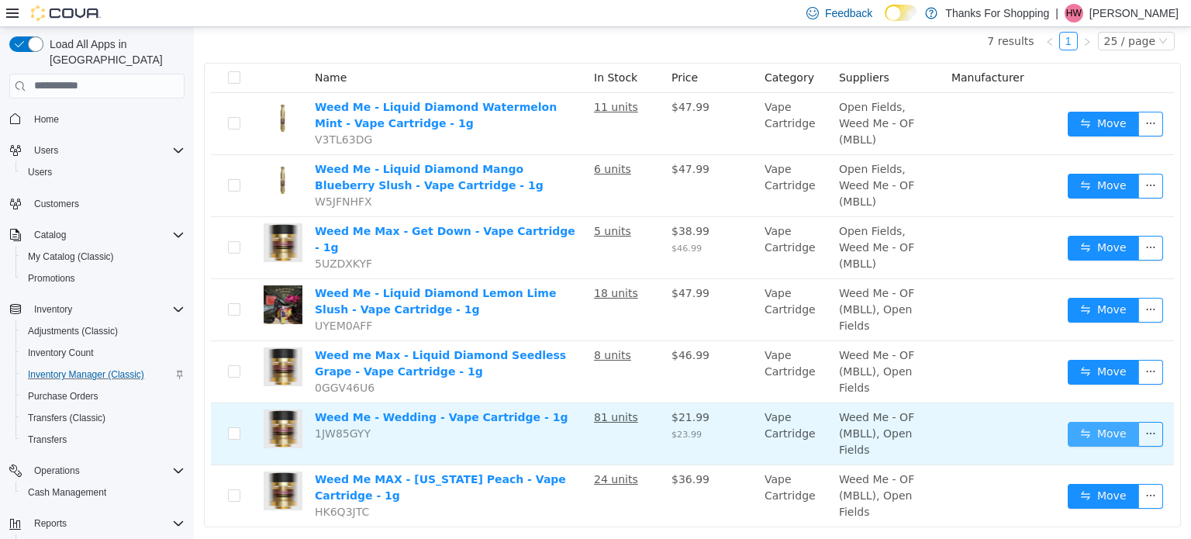
click at [1108, 421] on button "Move" at bounding box center [1103, 433] width 71 height 25
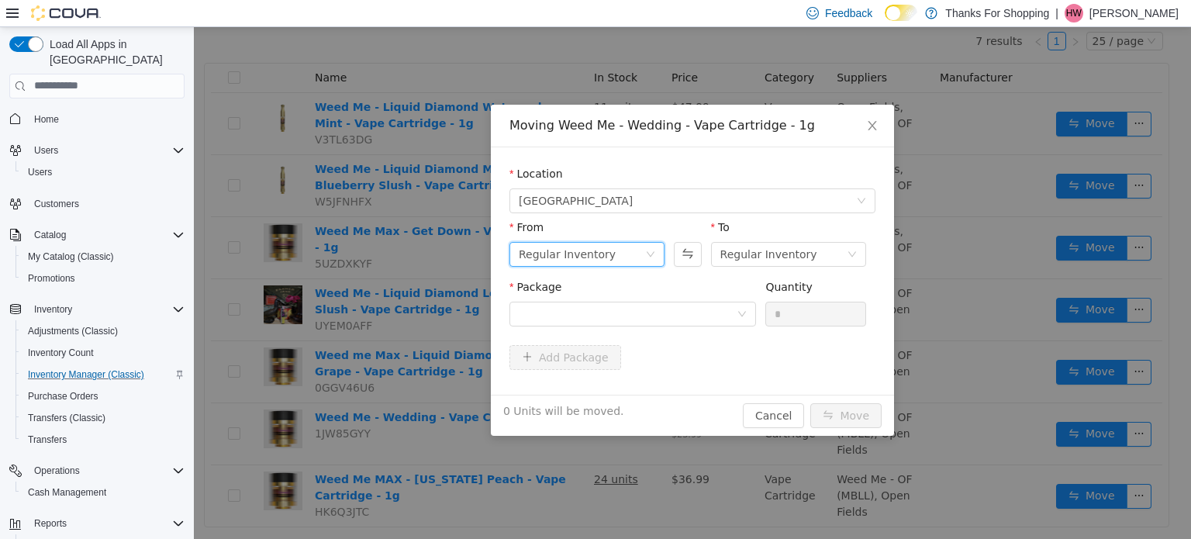
click at [581, 260] on div "Regular Inventory" at bounding box center [567, 253] width 97 height 23
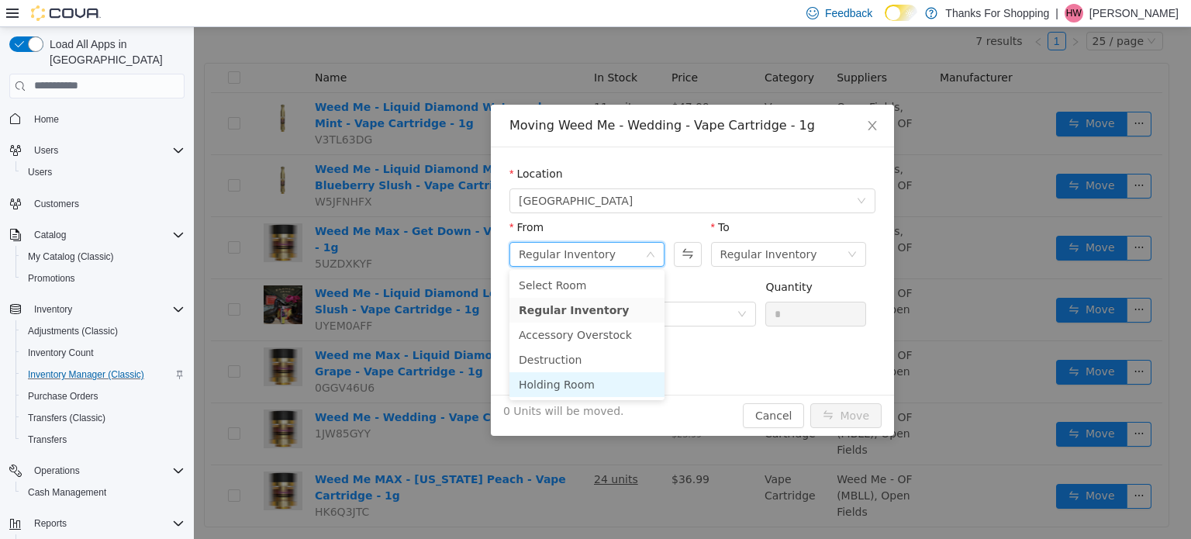
click at [579, 377] on li "Holding Room" at bounding box center [587, 384] width 155 height 25
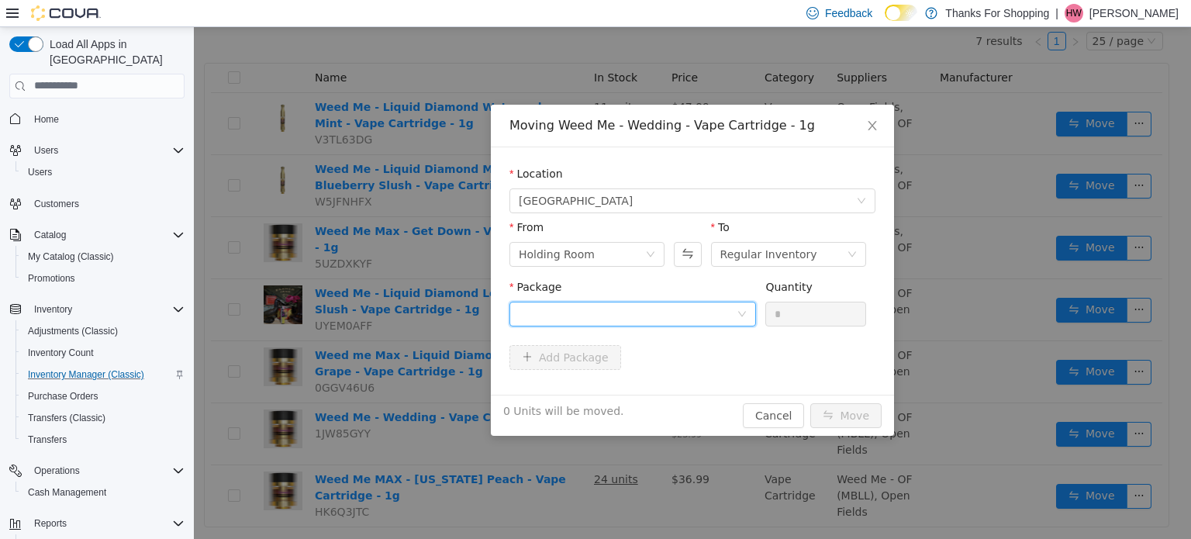
click at [667, 309] on div at bounding box center [628, 313] width 218 height 23
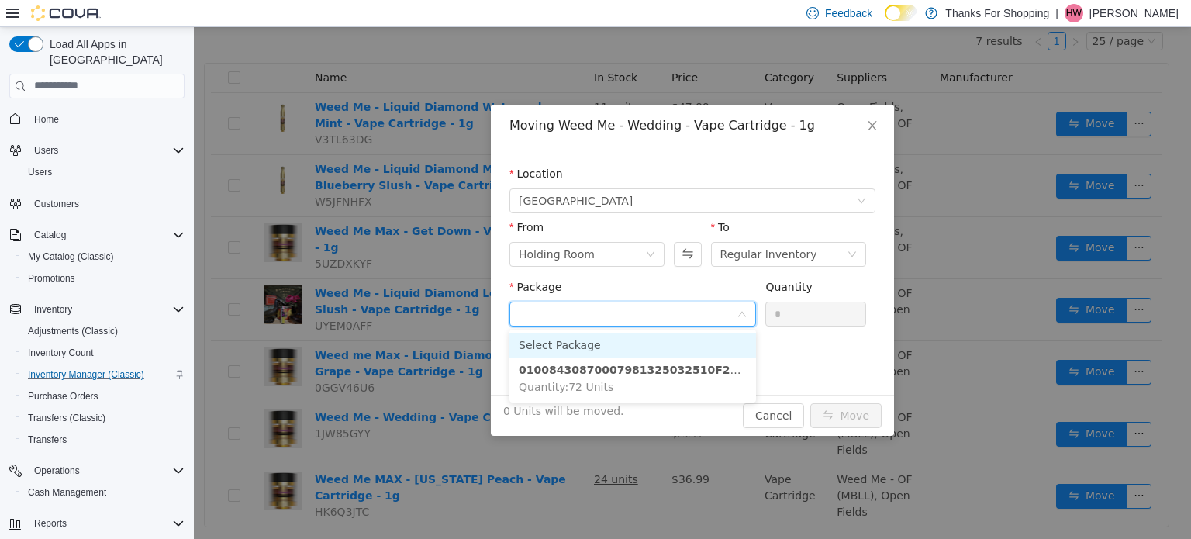
click at [665, 309] on input "Package" at bounding box center [628, 314] width 218 height 23
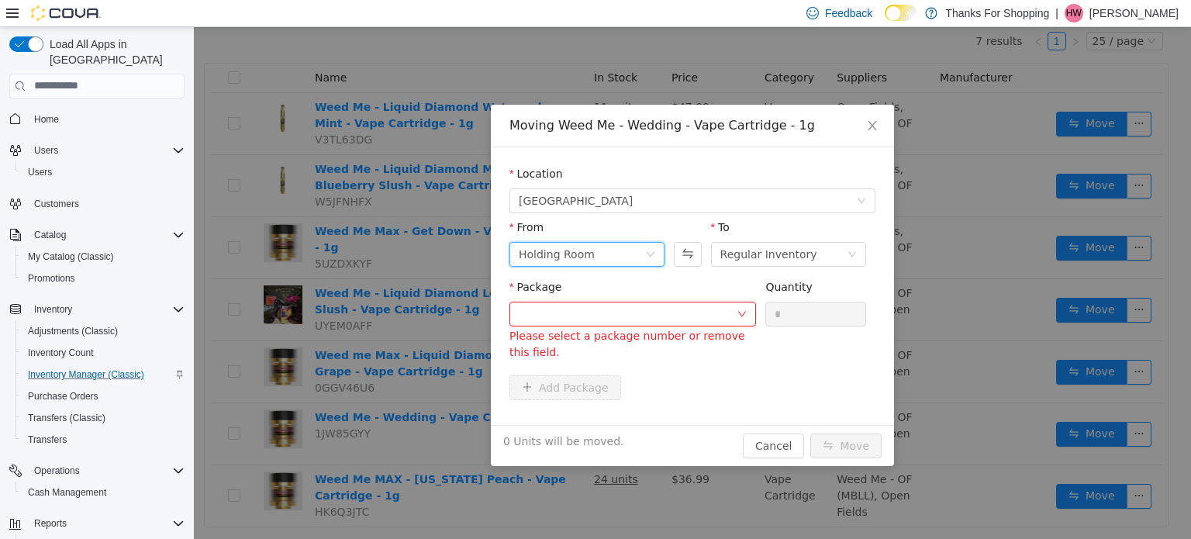
click at [610, 244] on div "Holding Room" at bounding box center [582, 253] width 126 height 23
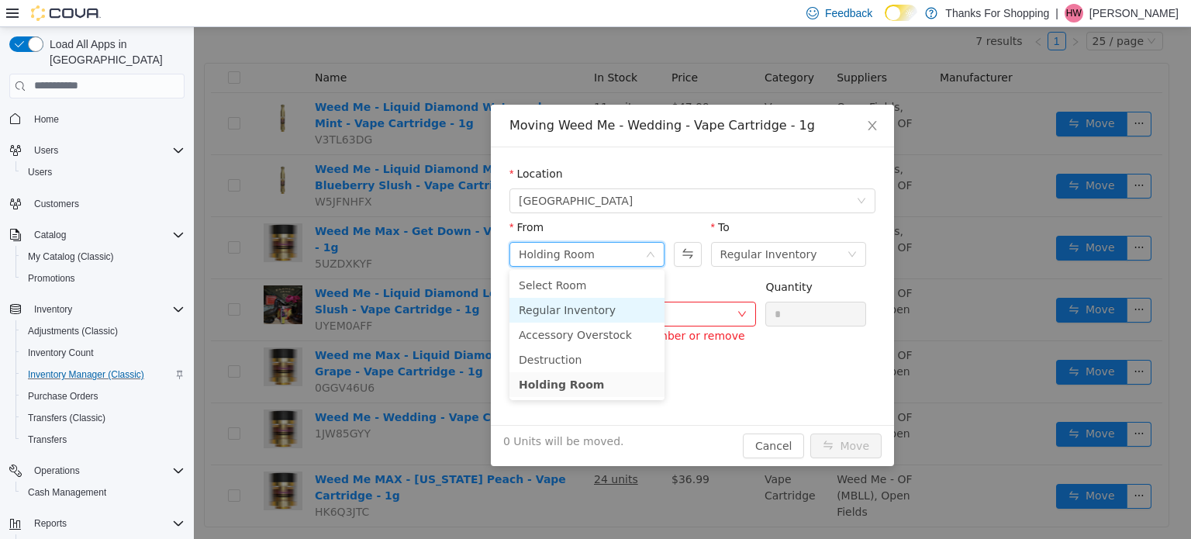
click at [594, 306] on li "Regular Inventory" at bounding box center [587, 309] width 155 height 25
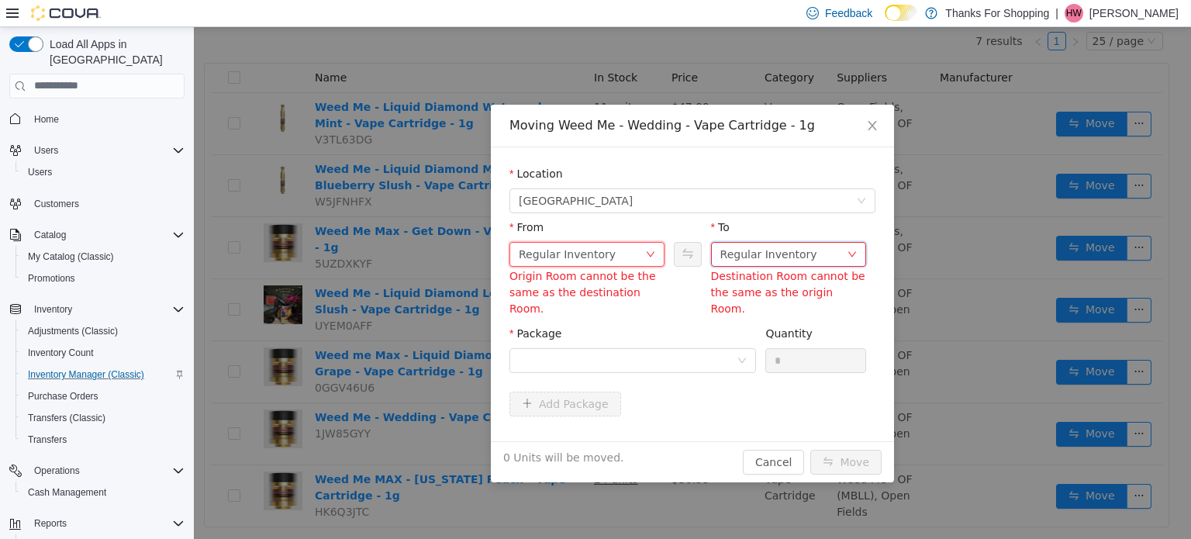
click at [754, 257] on div "Regular Inventory" at bounding box center [769, 253] width 97 height 23
click at [592, 305] on div "From Regular Inventory Origin Room cannot be the same as the destination Room. …" at bounding box center [693, 272] width 366 height 106
click at [766, 449] on button "Cancel" at bounding box center [773, 461] width 61 height 25
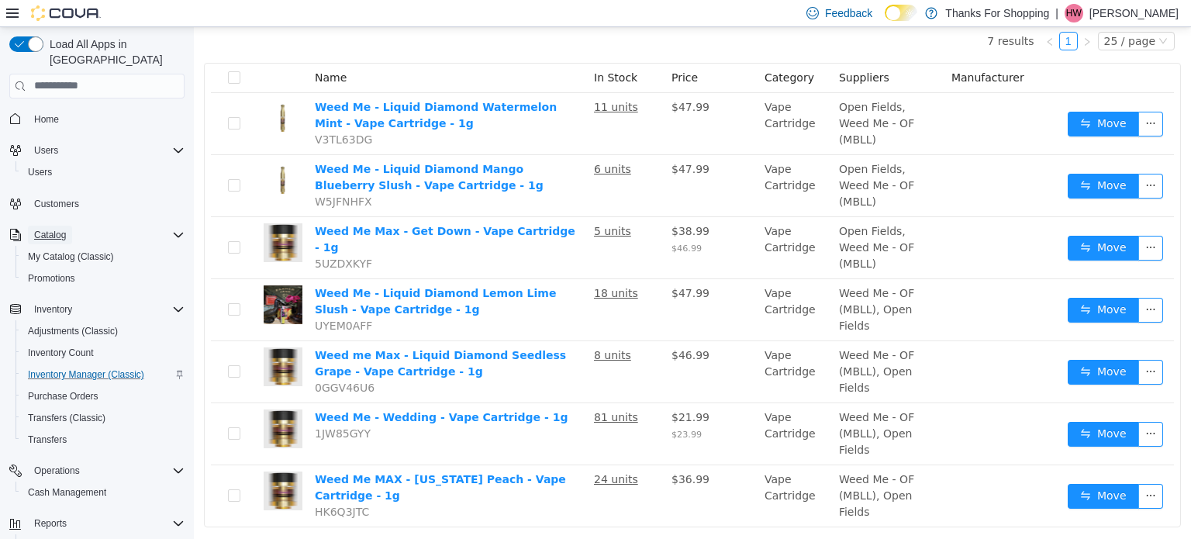
click at [59, 226] on span "Catalog" at bounding box center [50, 235] width 32 height 19
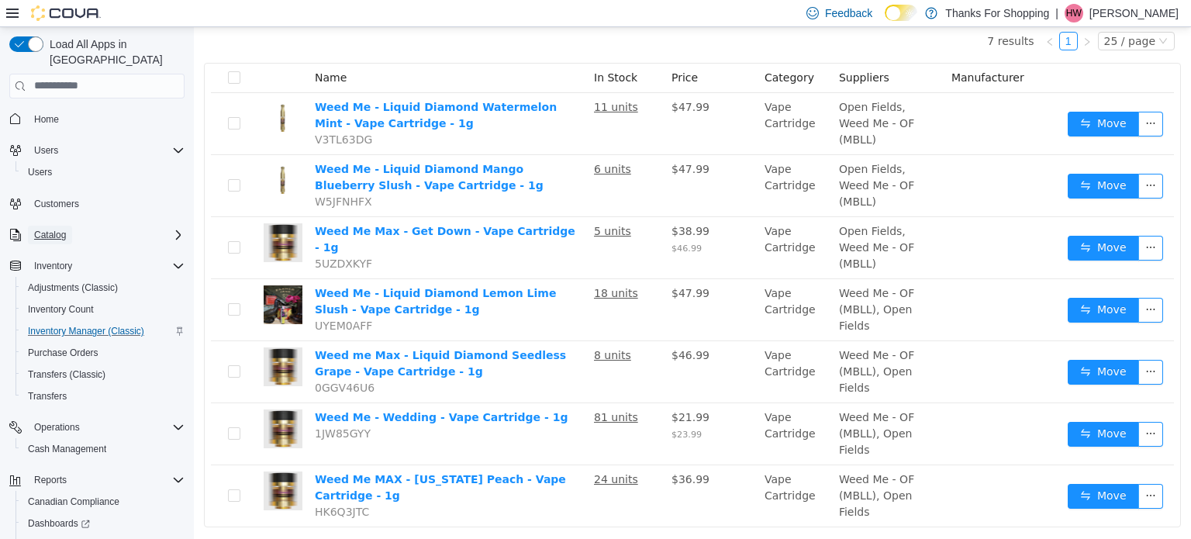
click at [53, 229] on span "Catalog" at bounding box center [50, 235] width 32 height 12
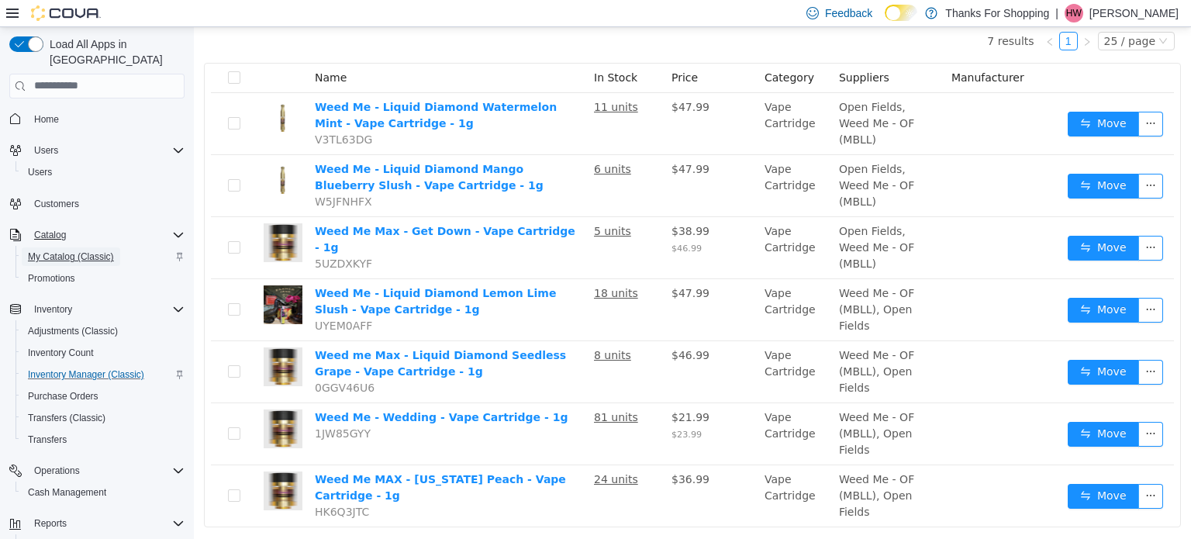
click at [61, 251] on span "My Catalog (Classic)" at bounding box center [71, 257] width 86 height 12
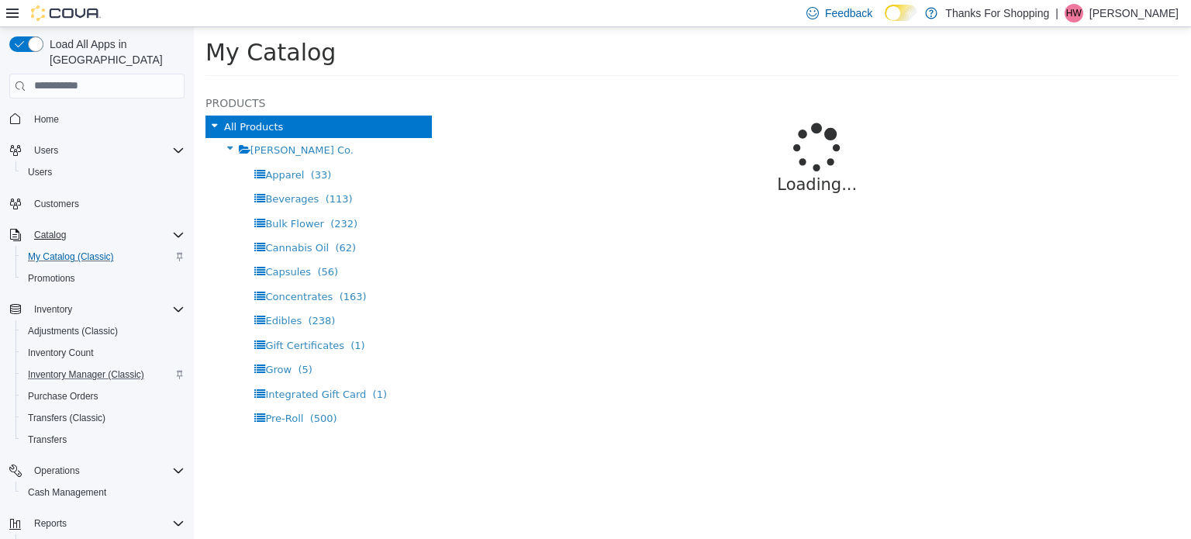
select select "**********"
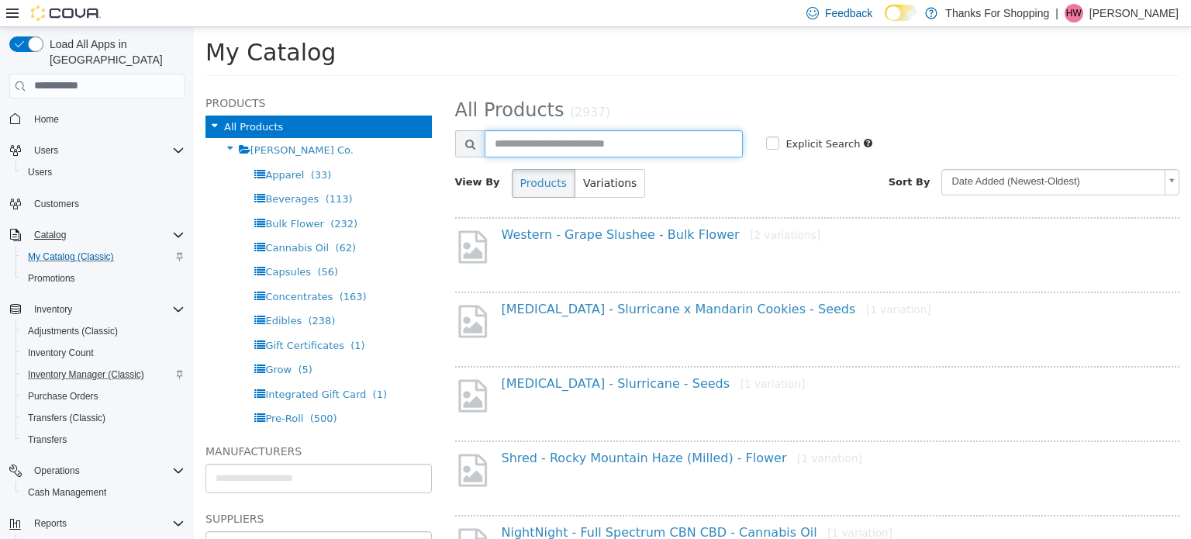
drag, startPoint x: 577, startPoint y: 140, endPoint x: 558, endPoint y: 206, distance: 67.8
click at [577, 142] on input "text" at bounding box center [614, 143] width 259 height 27
type input "**********"
select select "**********"
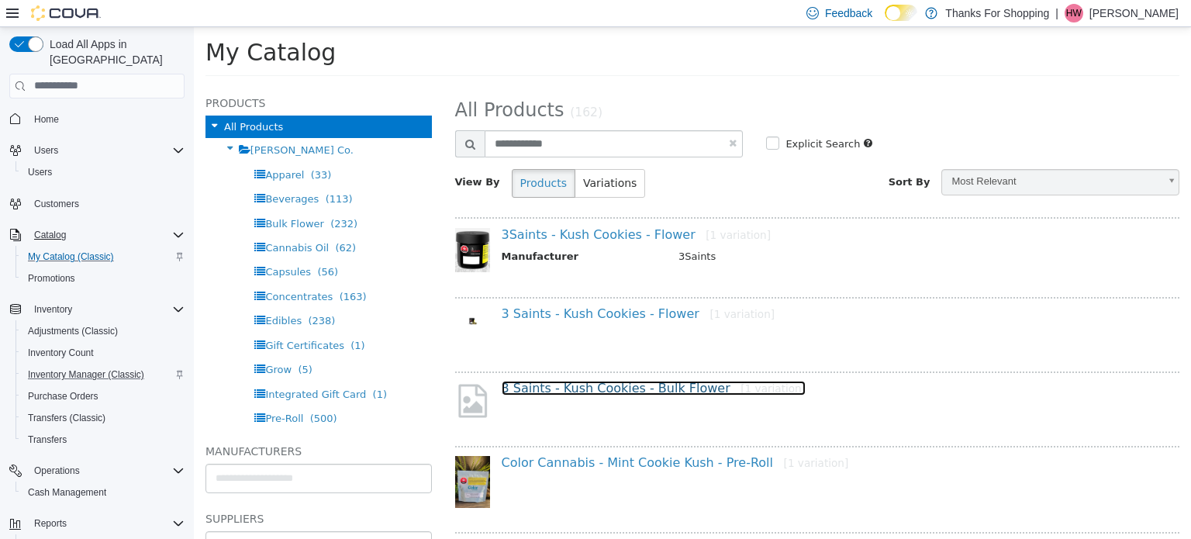
click at [604, 387] on link "3 Saints - Kush Cookies - Bulk Flower [1 variation]" at bounding box center [654, 387] width 305 height 15
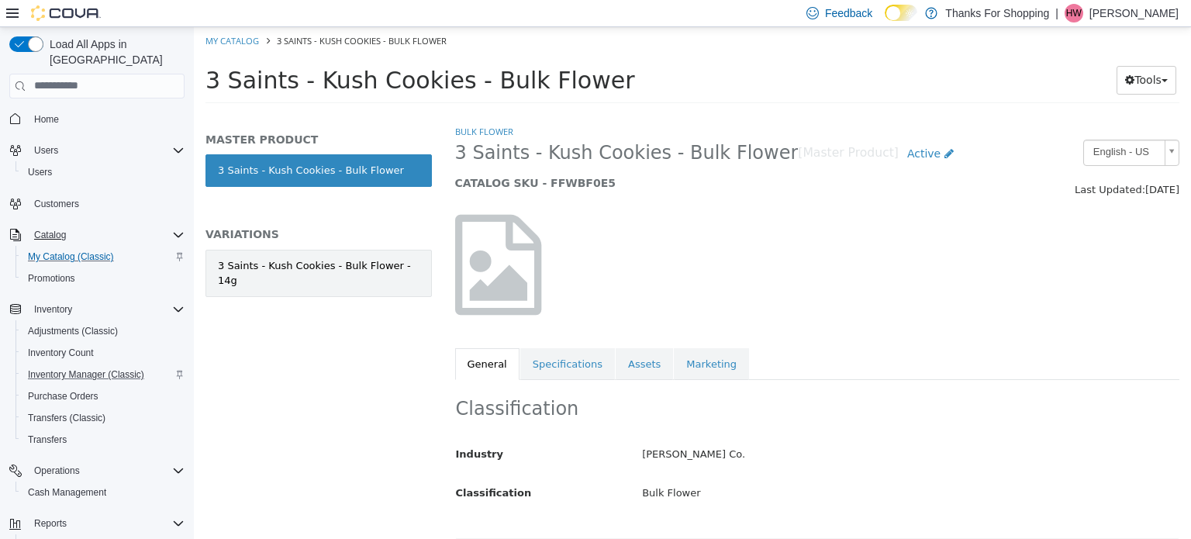
click at [232, 268] on div "3 Saints - Kush Cookies - Bulk Flower - 14g" at bounding box center [319, 273] width 202 height 30
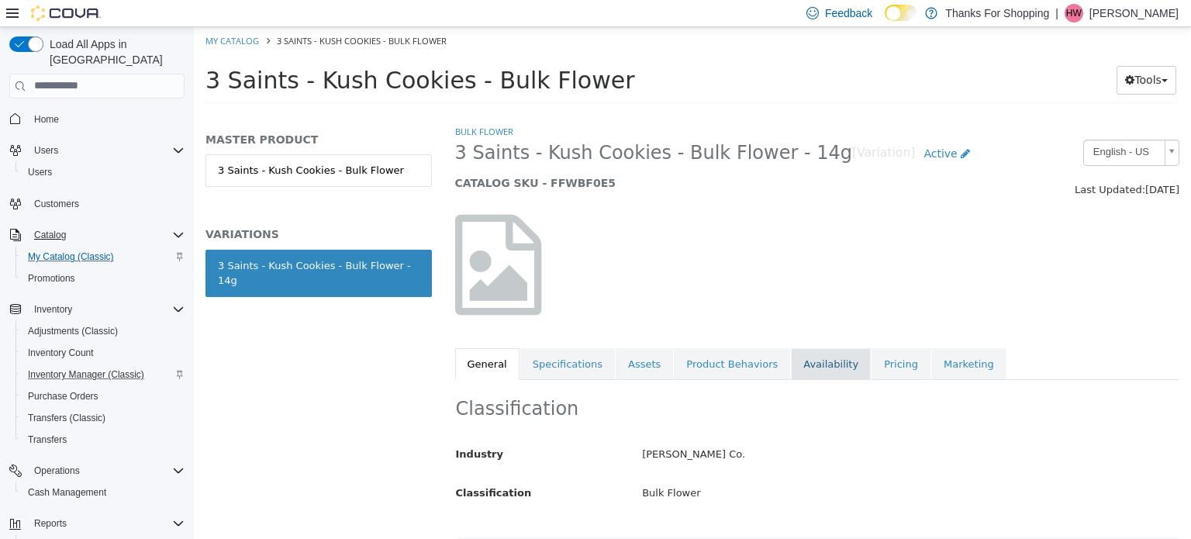
click at [802, 365] on link "Availability" at bounding box center [831, 363] width 80 height 33
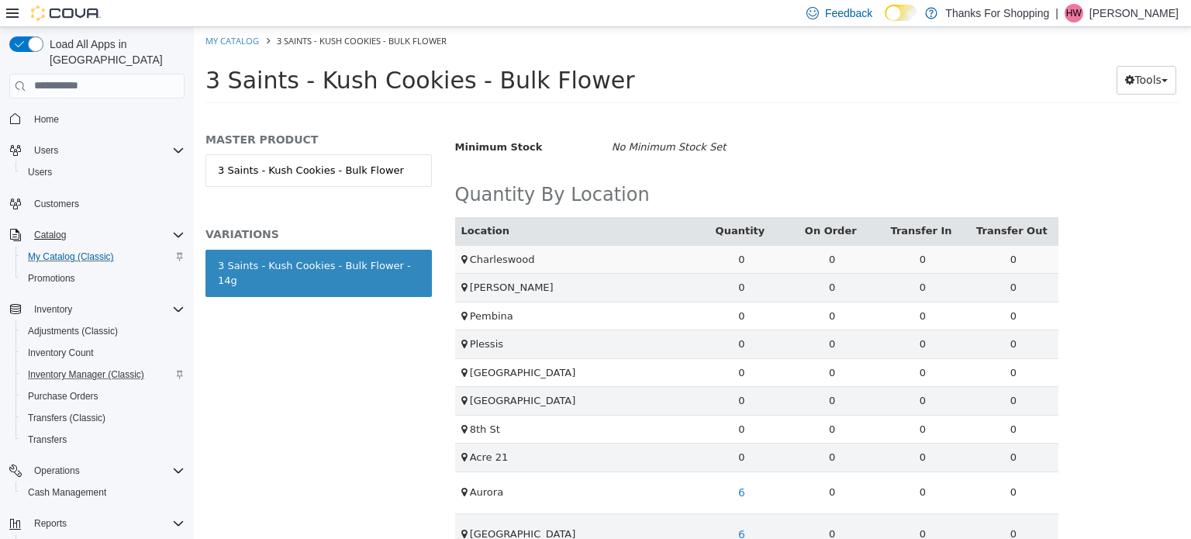
scroll to position [110, 0]
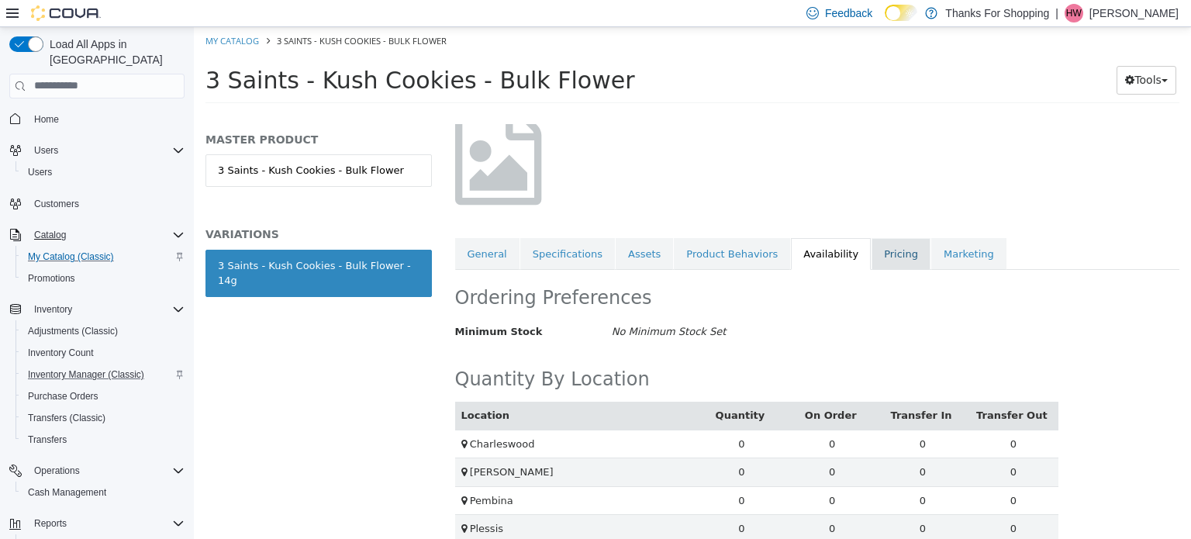
click at [872, 244] on link "Pricing" at bounding box center [901, 253] width 59 height 33
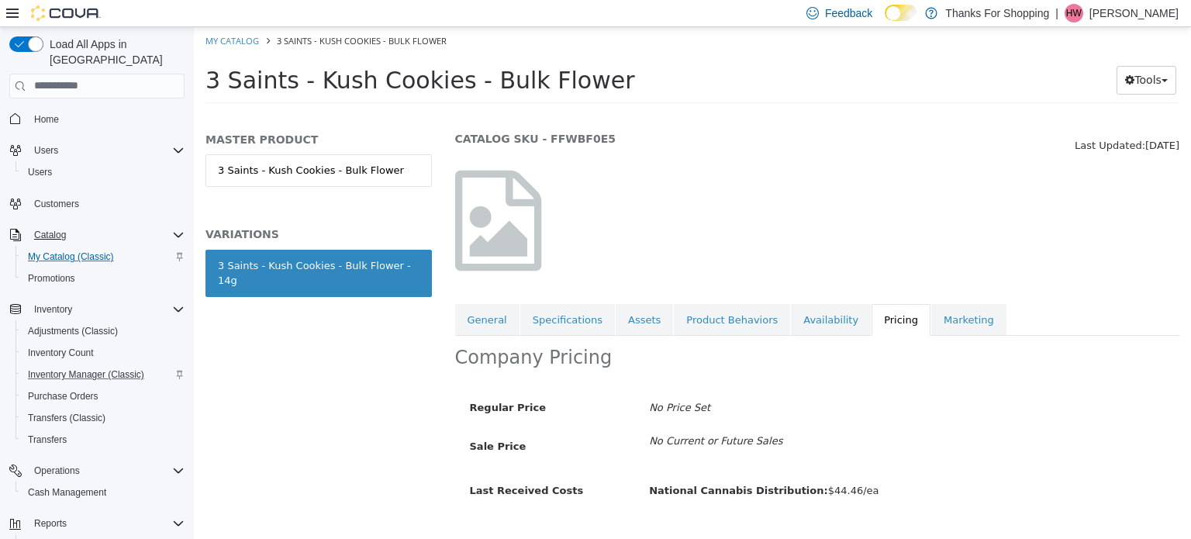
scroll to position [78, 0]
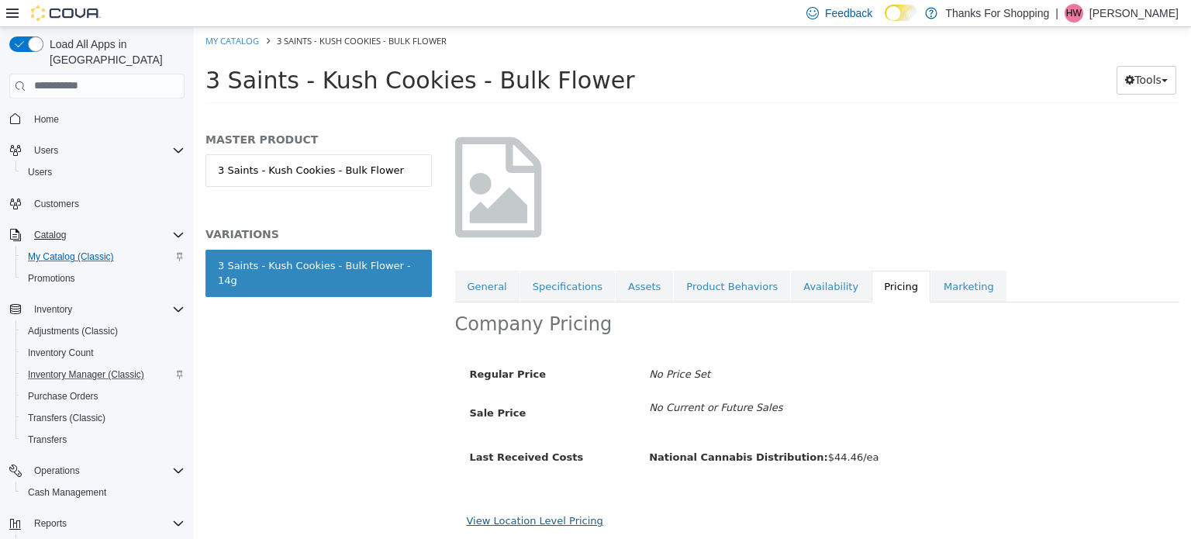
click at [569, 522] on link "View Location Level Pricing" at bounding box center [535, 520] width 137 height 12
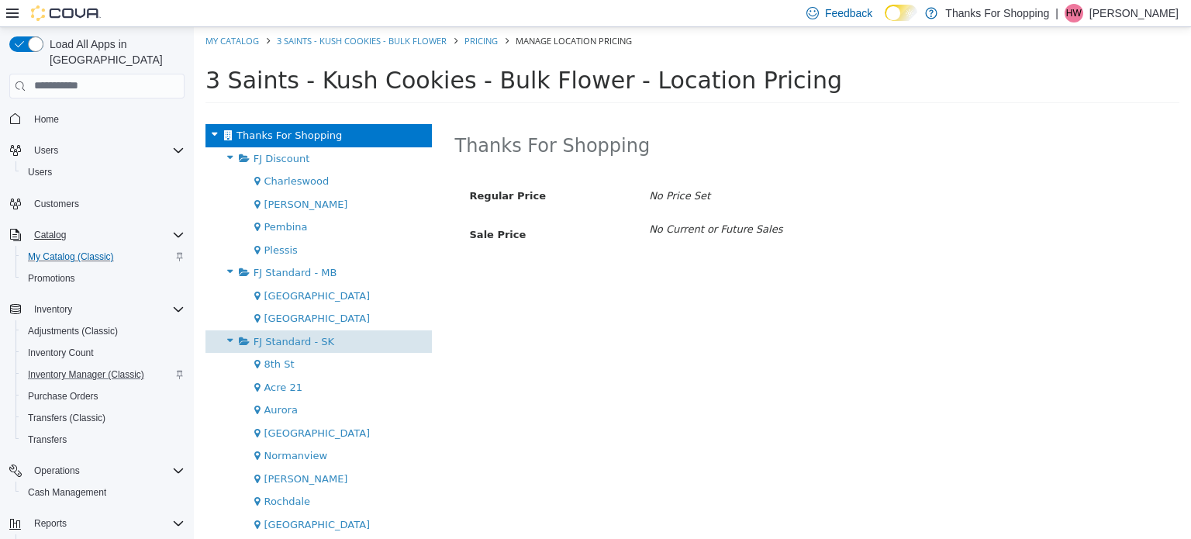
click at [314, 335] on span "FJ Standard - SK" at bounding box center [294, 341] width 81 height 12
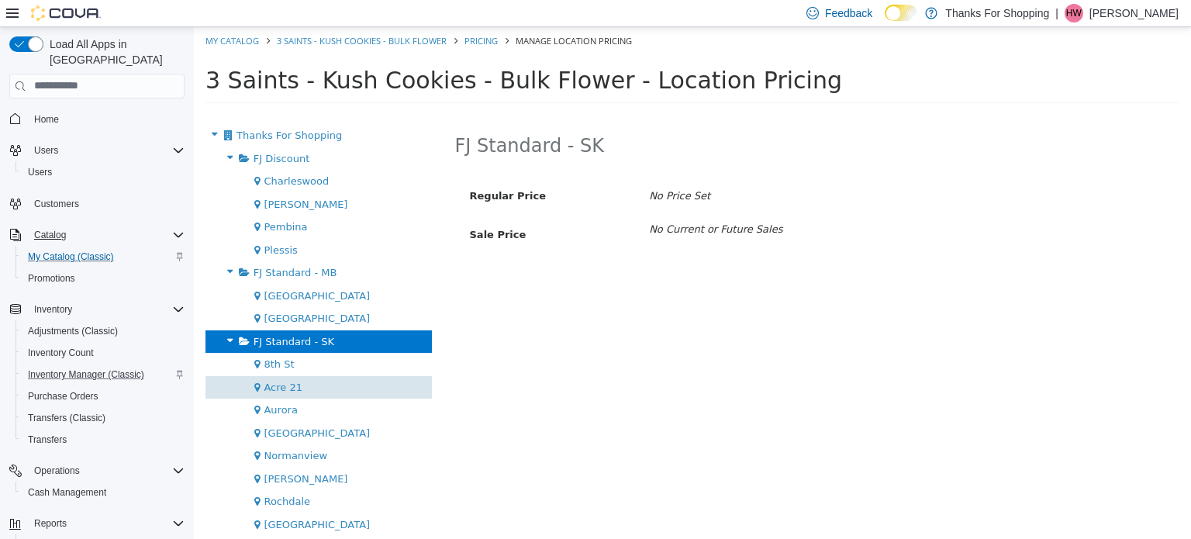
click at [315, 396] on div "Acre 21" at bounding box center [319, 386] width 226 height 23
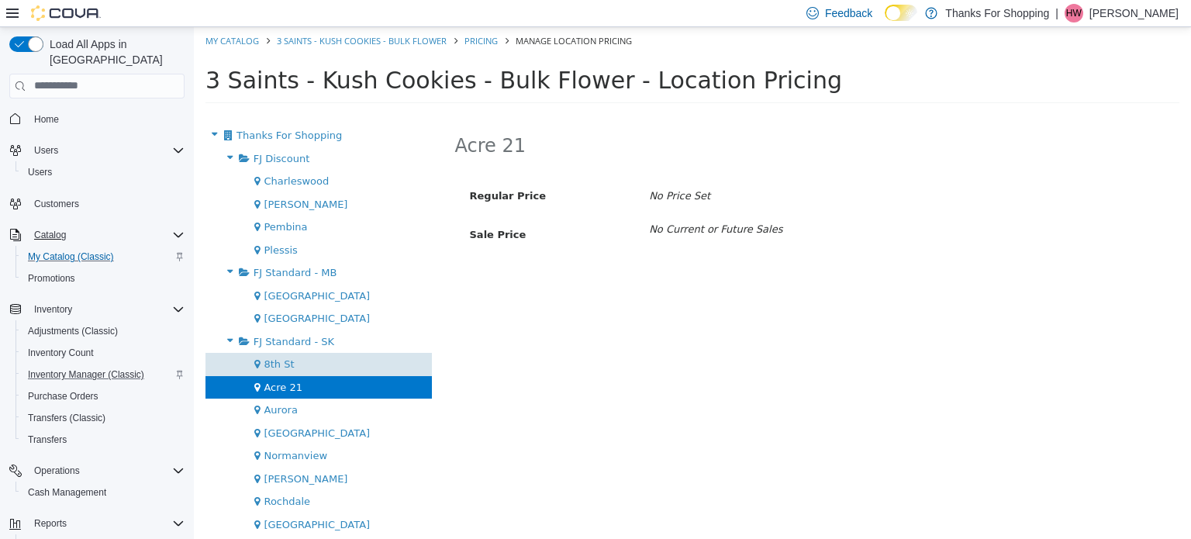
click at [307, 368] on div "8th St" at bounding box center [319, 363] width 226 height 23
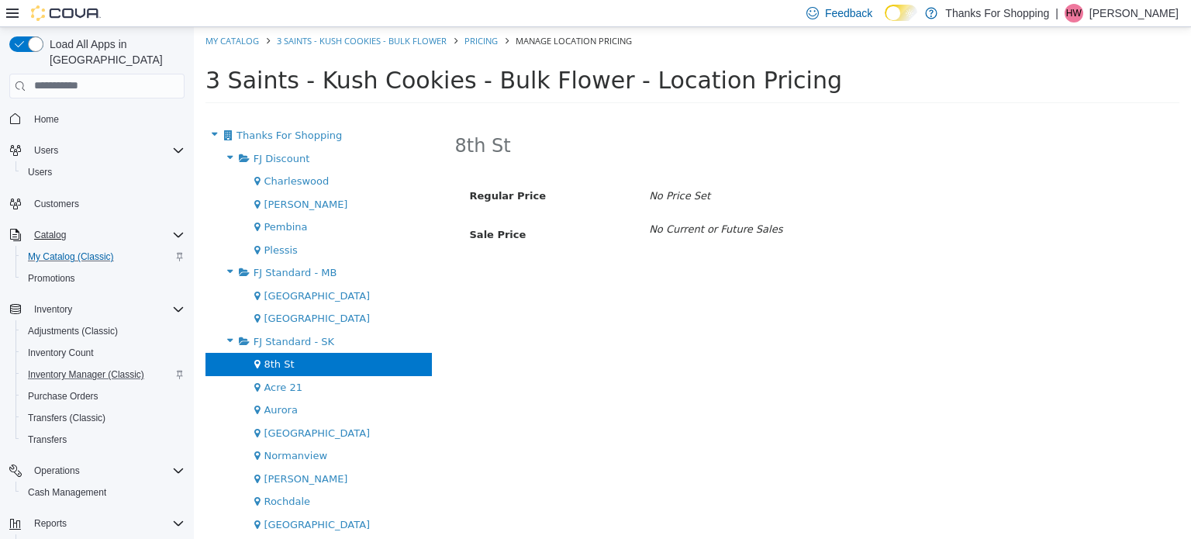
click at [316, 429] on span "[GEOGRAPHIC_DATA]" at bounding box center [317, 433] width 106 height 12
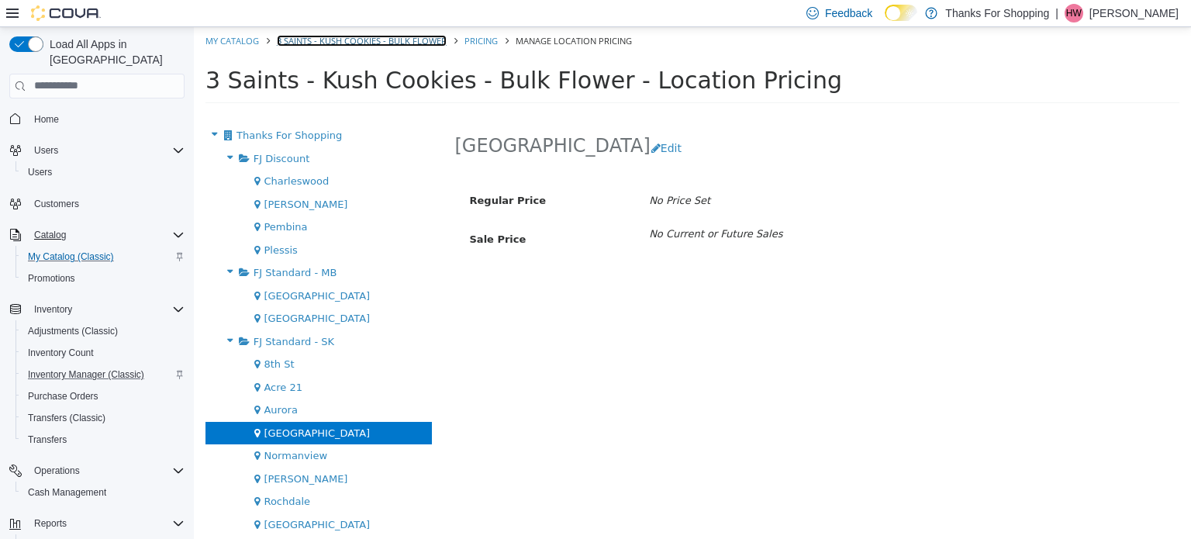
click at [332, 40] on link "3 Saints - Kush Cookies - Bulk Flower" at bounding box center [362, 40] width 170 height 12
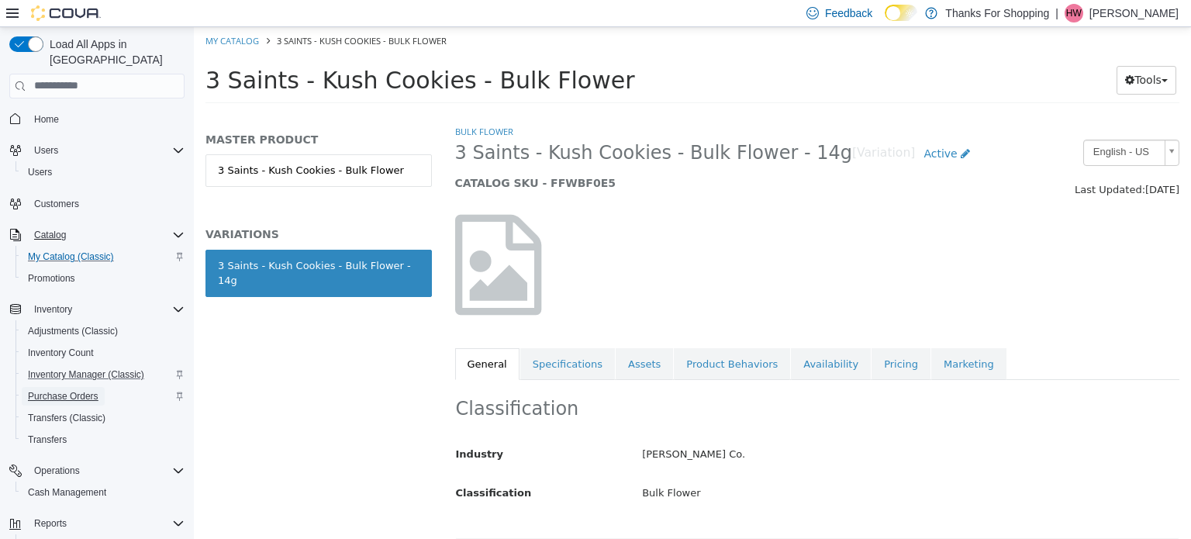
click at [93, 390] on span "Purchase Orders" at bounding box center [63, 396] width 71 height 12
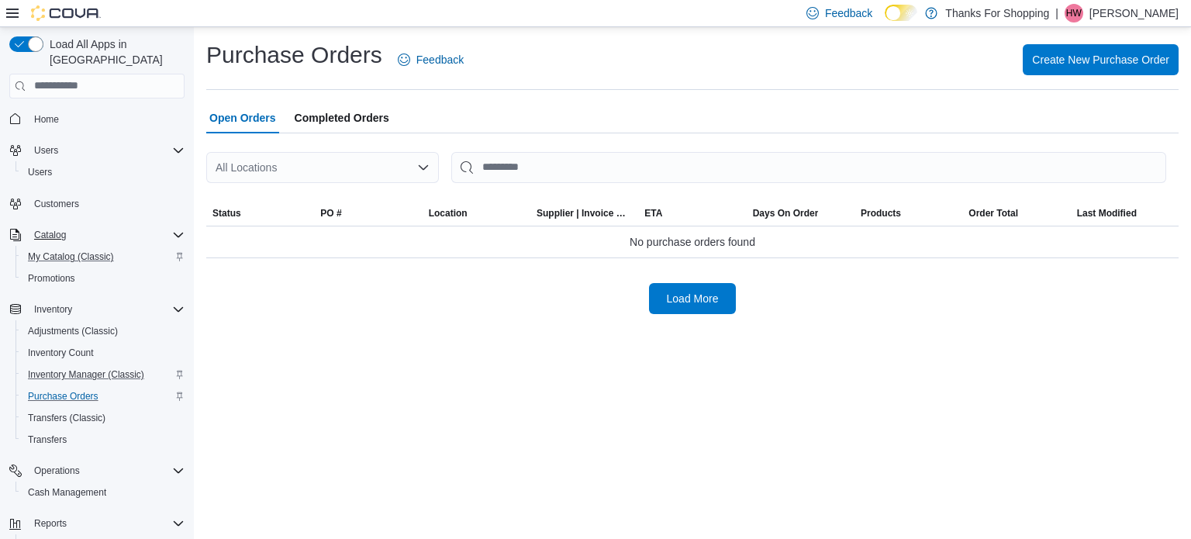
click at [296, 173] on div "All Locations" at bounding box center [322, 167] width 233 height 31
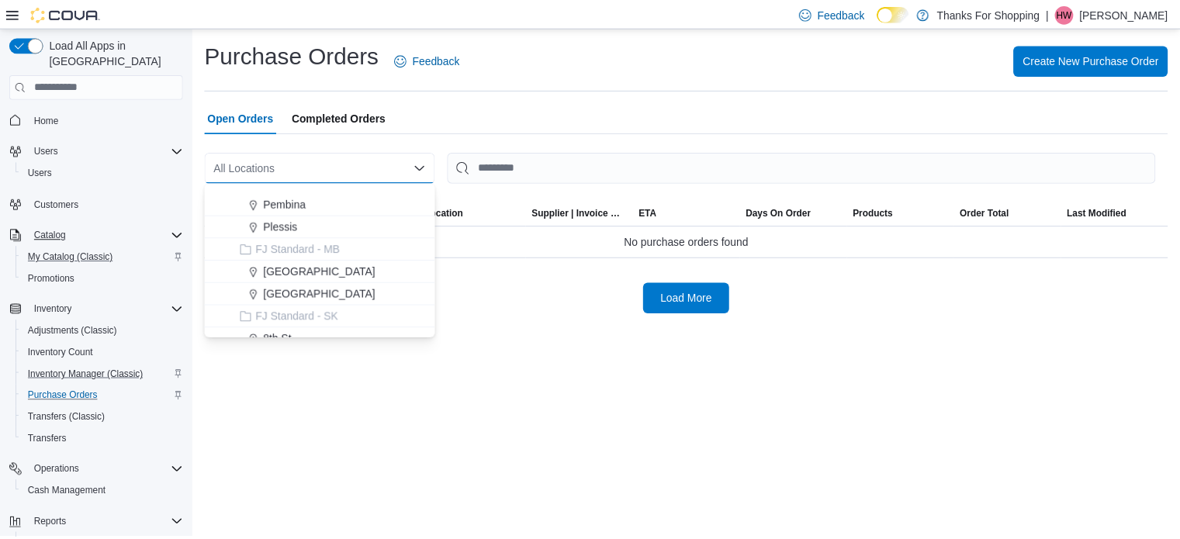
scroll to position [155, 0]
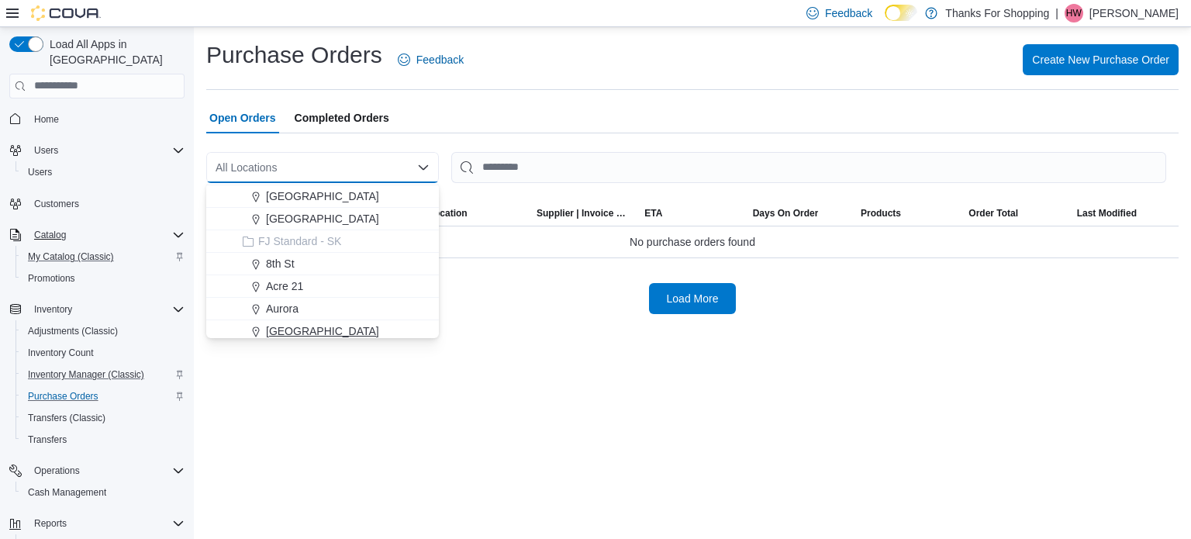
click at [334, 332] on span "[GEOGRAPHIC_DATA]" at bounding box center [322, 331] width 113 height 16
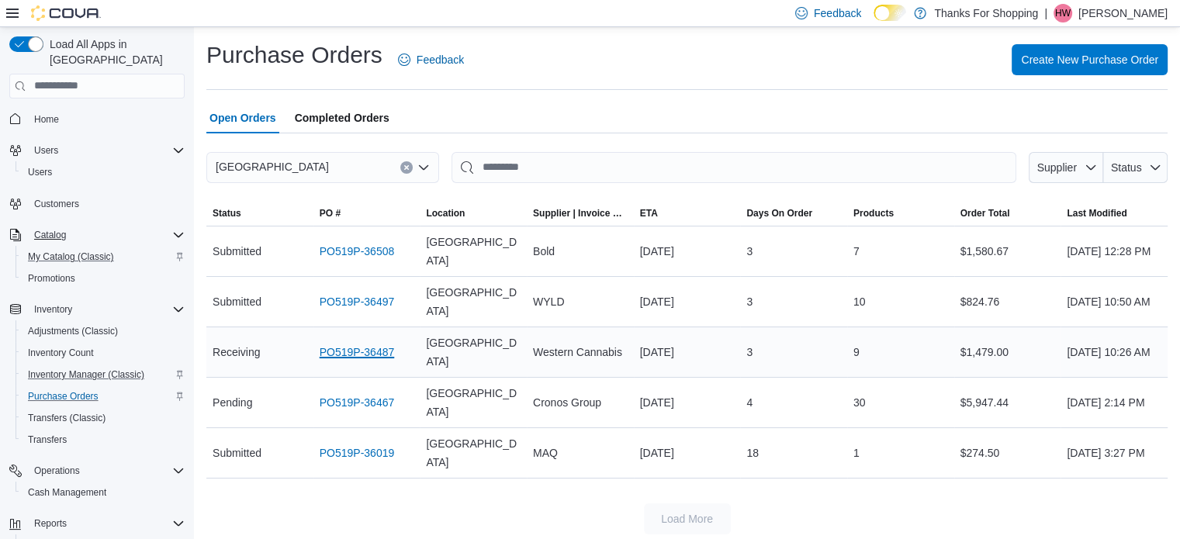
click at [353, 346] on link "PO519P-36487" at bounding box center [357, 352] width 75 height 19
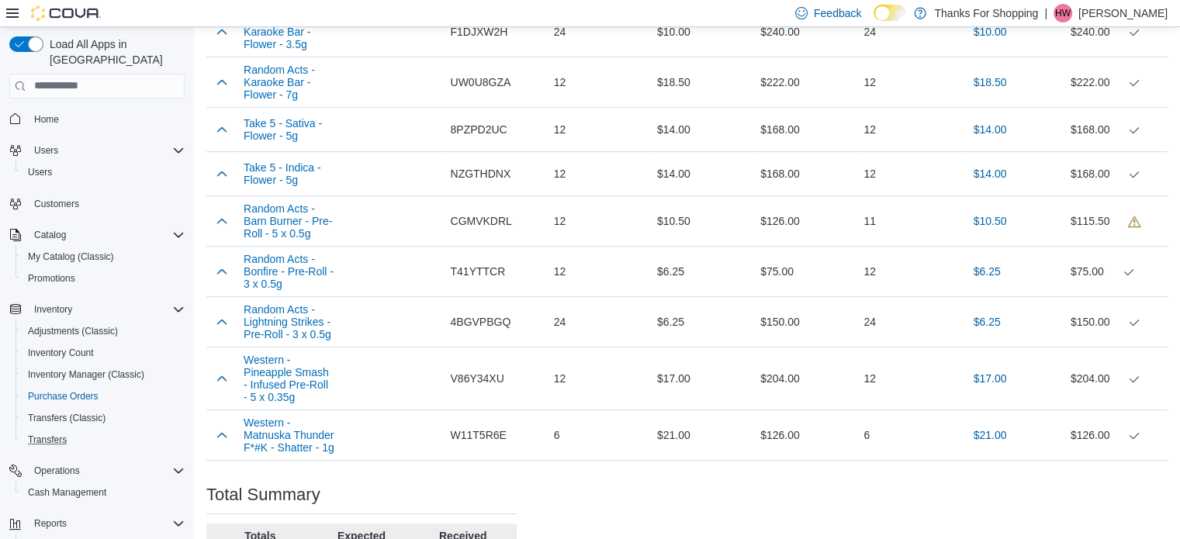
scroll to position [112, 0]
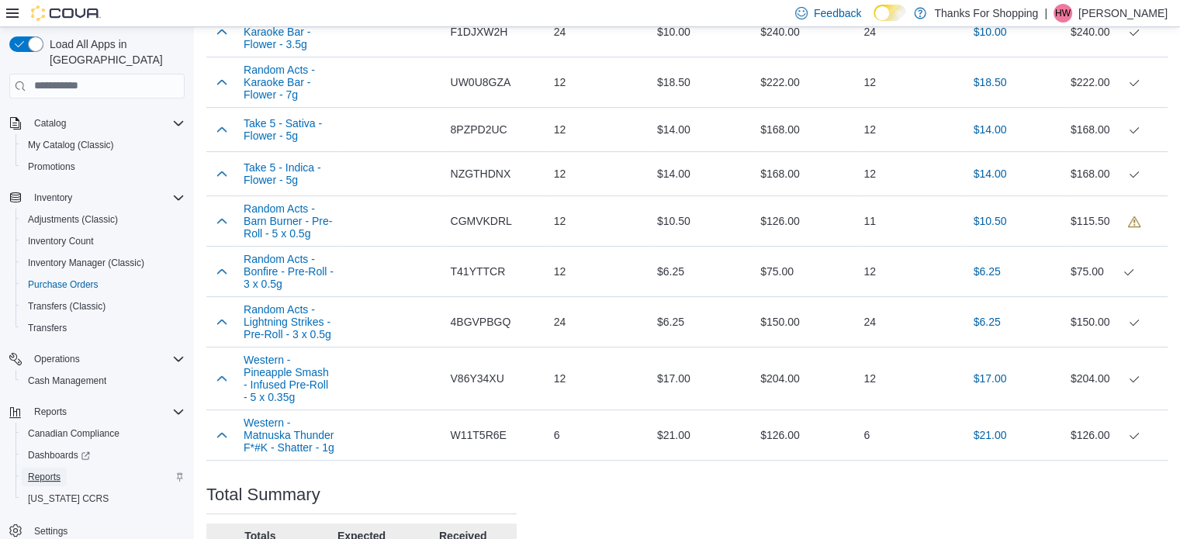
click at [59, 471] on span "Reports" at bounding box center [44, 477] width 33 height 12
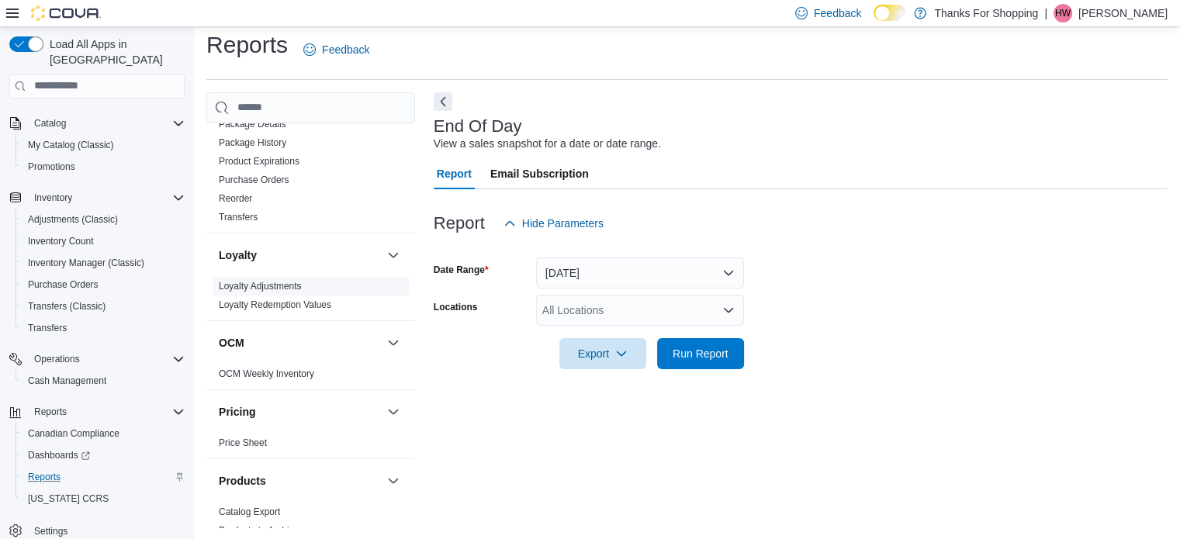
scroll to position [468, 0]
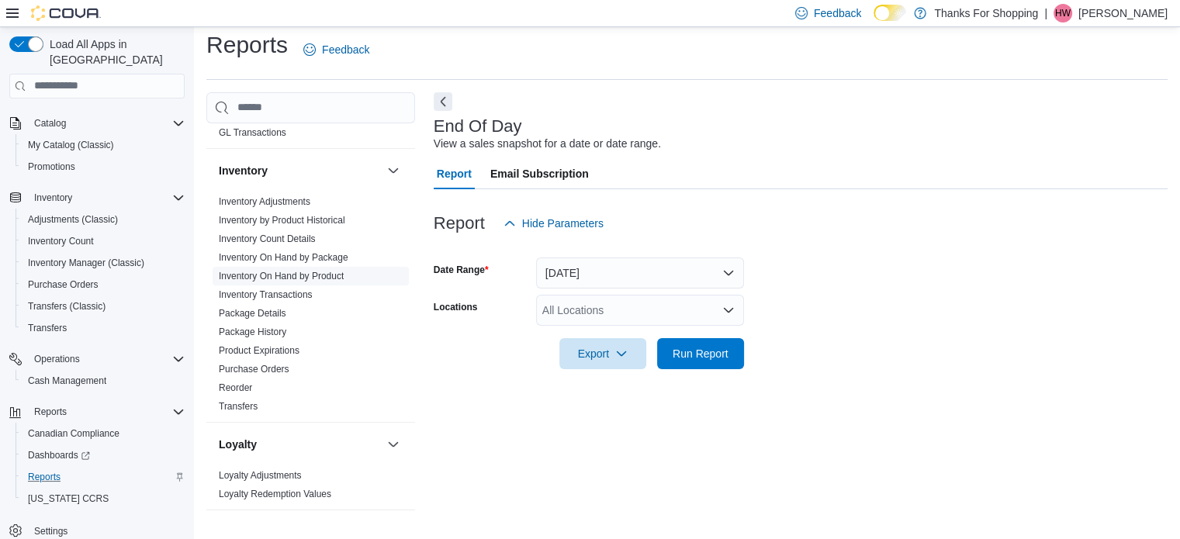
click at [275, 271] on link "Inventory On Hand by Product" at bounding box center [281, 276] width 125 height 11
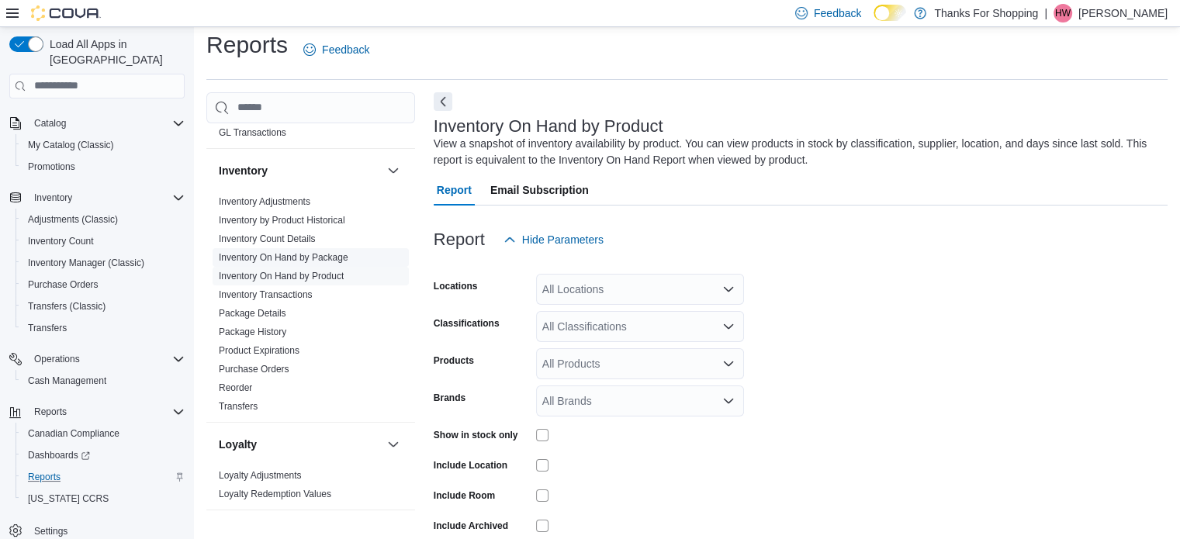
scroll to position [52, 0]
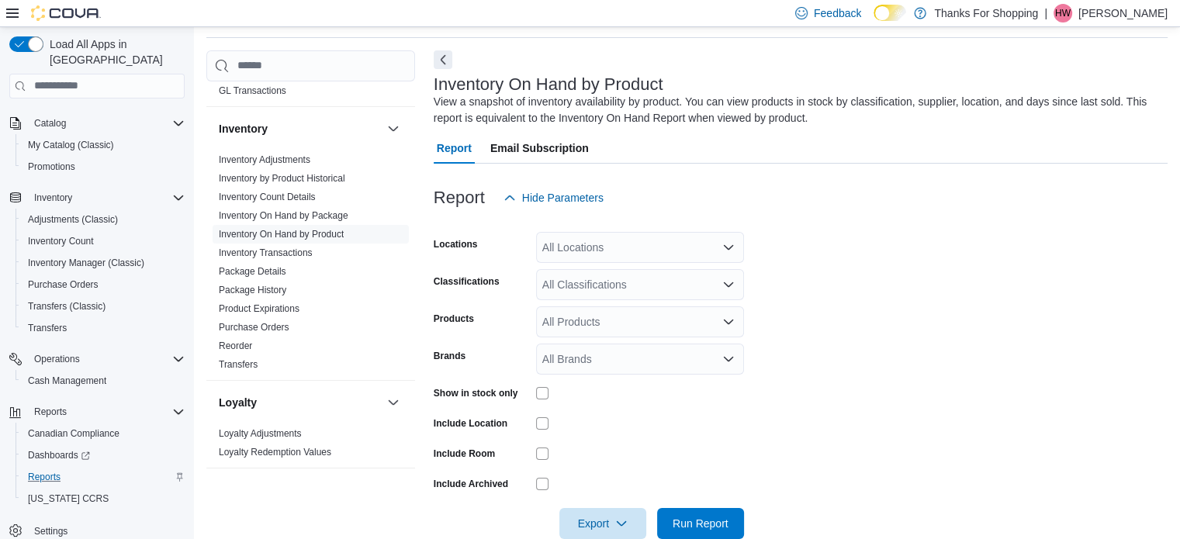
click at [575, 247] on div "All Locations" at bounding box center [640, 247] width 208 height 31
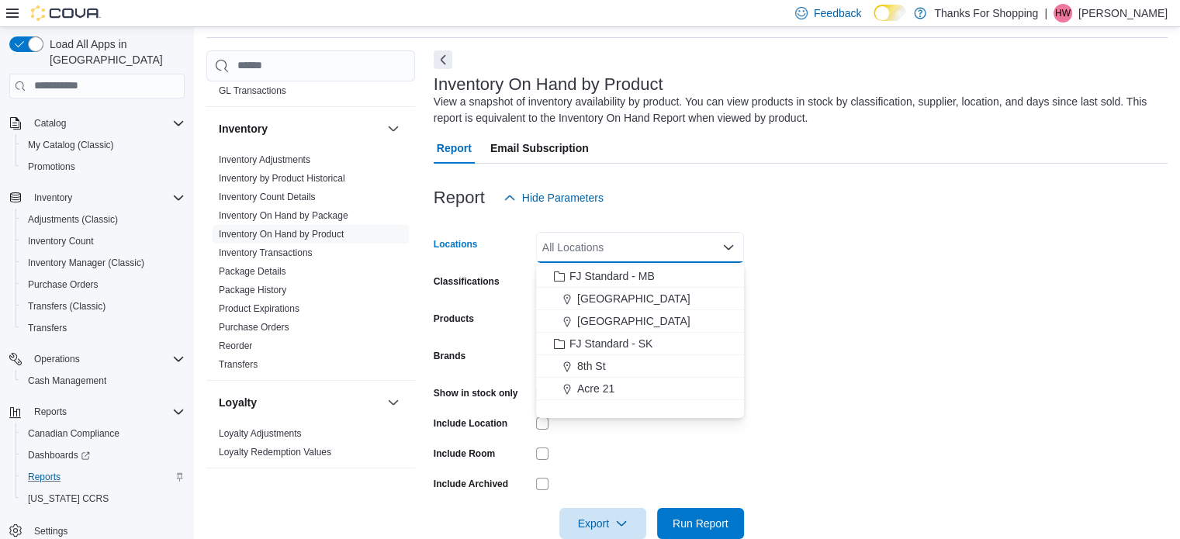
scroll to position [155, 0]
click at [635, 412] on span "[GEOGRAPHIC_DATA]" at bounding box center [633, 411] width 113 height 16
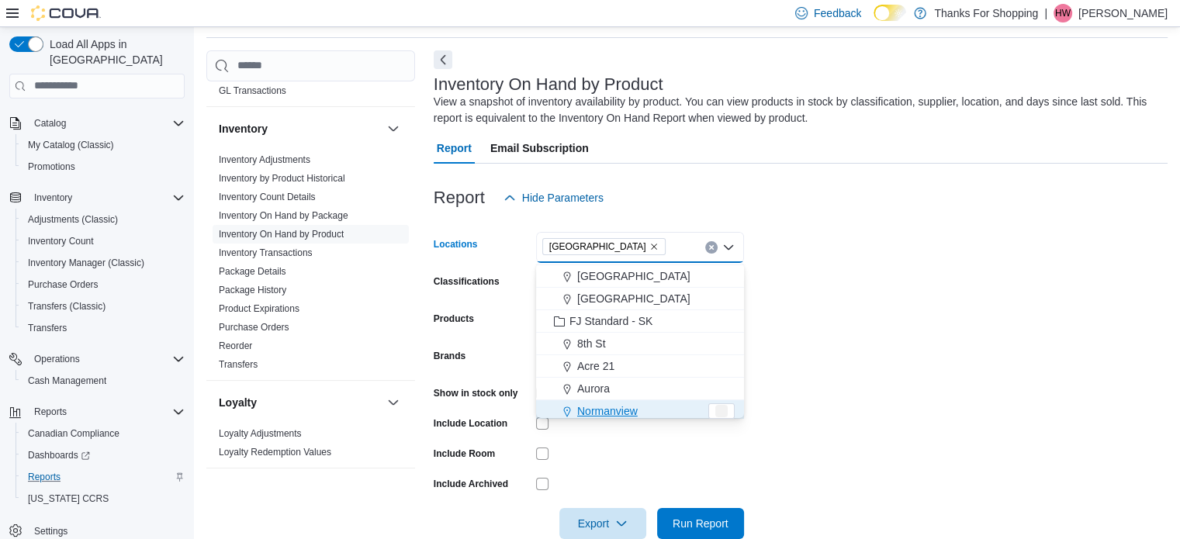
scroll to position [160, 0]
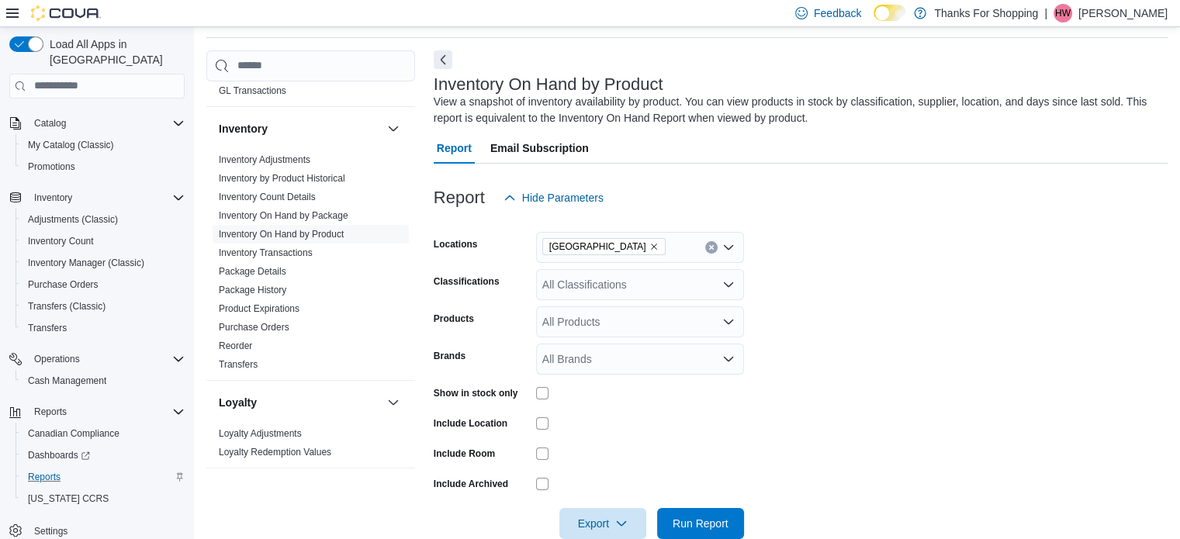
click at [583, 455] on div at bounding box center [640, 454] width 208 height 12
click at [602, 272] on div "All Classifications" at bounding box center [640, 284] width 208 height 31
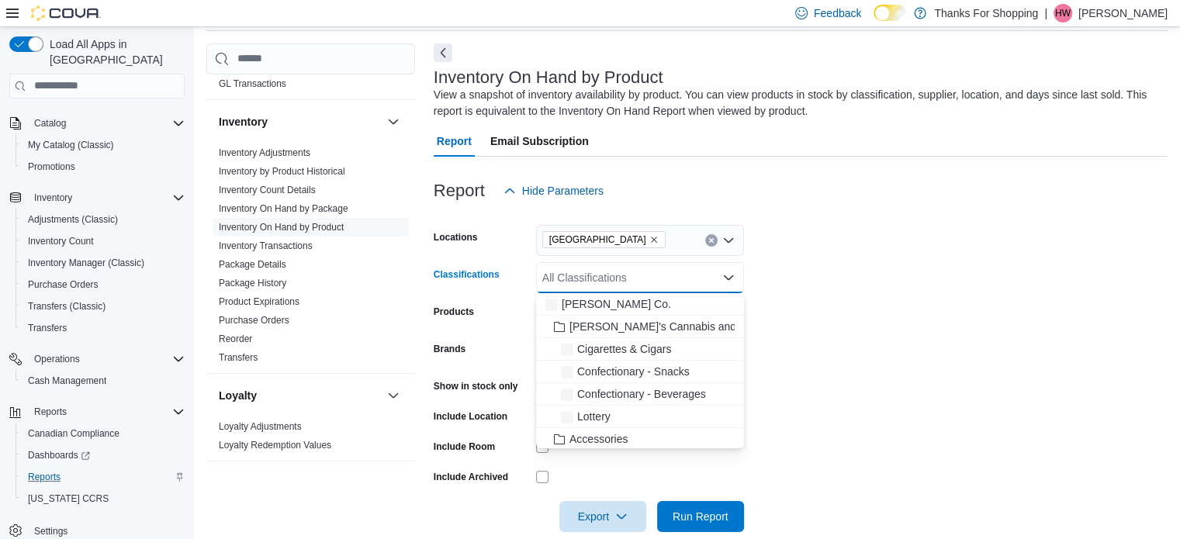
scroll to position [82, 0]
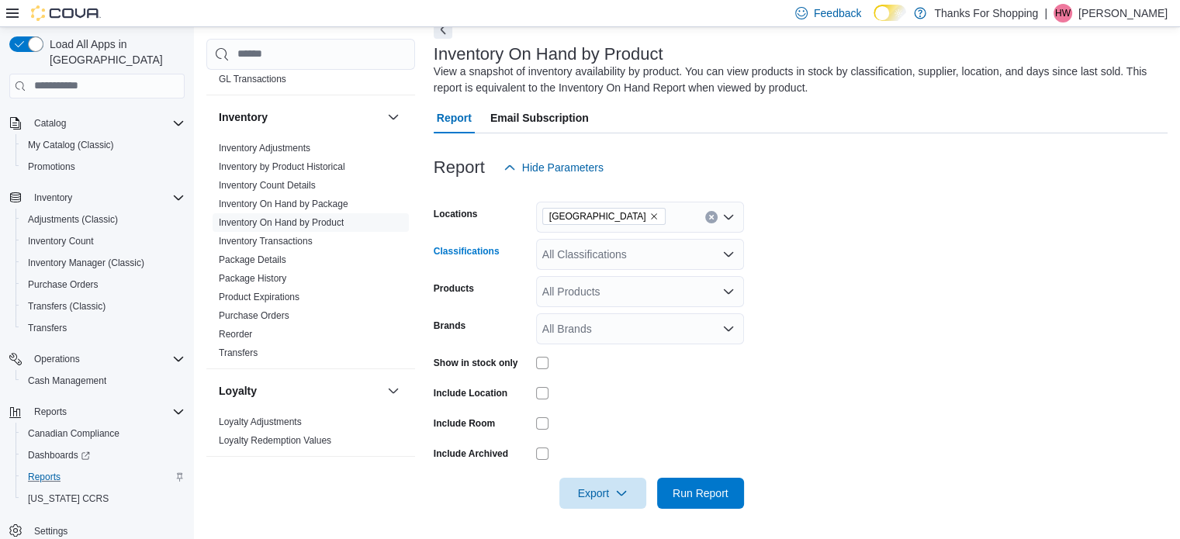
click at [614, 258] on div "All Classifications Combo box. Selected. Combo box input. All Classifications. …" at bounding box center [640, 254] width 208 height 31
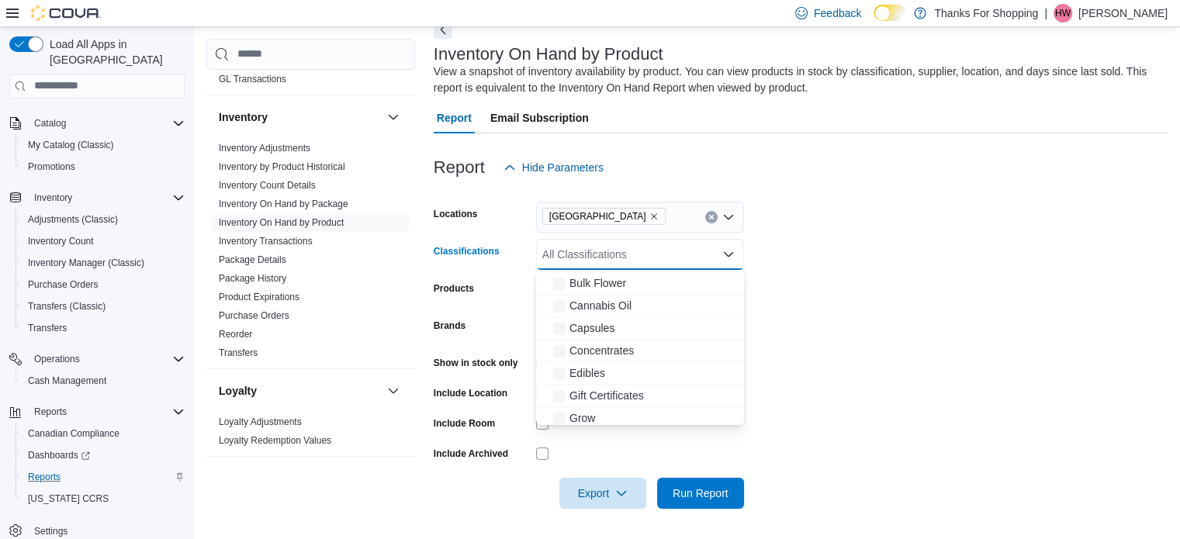
scroll to position [621, 0]
click at [624, 354] on div "Pre-Roll" at bounding box center [639, 358] width 189 height 16
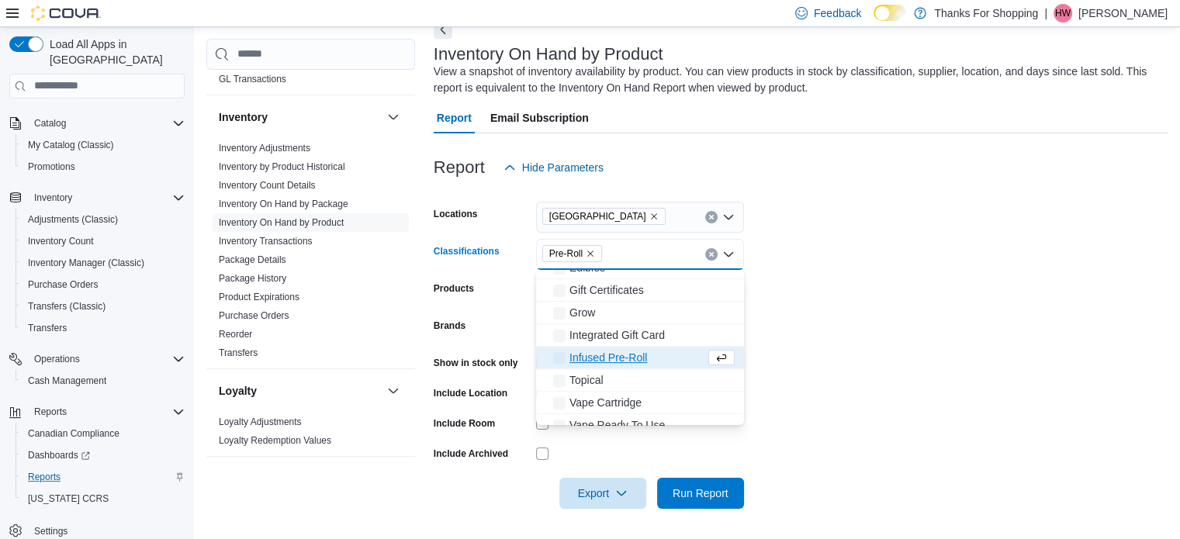
click at [624, 354] on span "Infused Pre-Roll" at bounding box center [608, 358] width 78 height 16
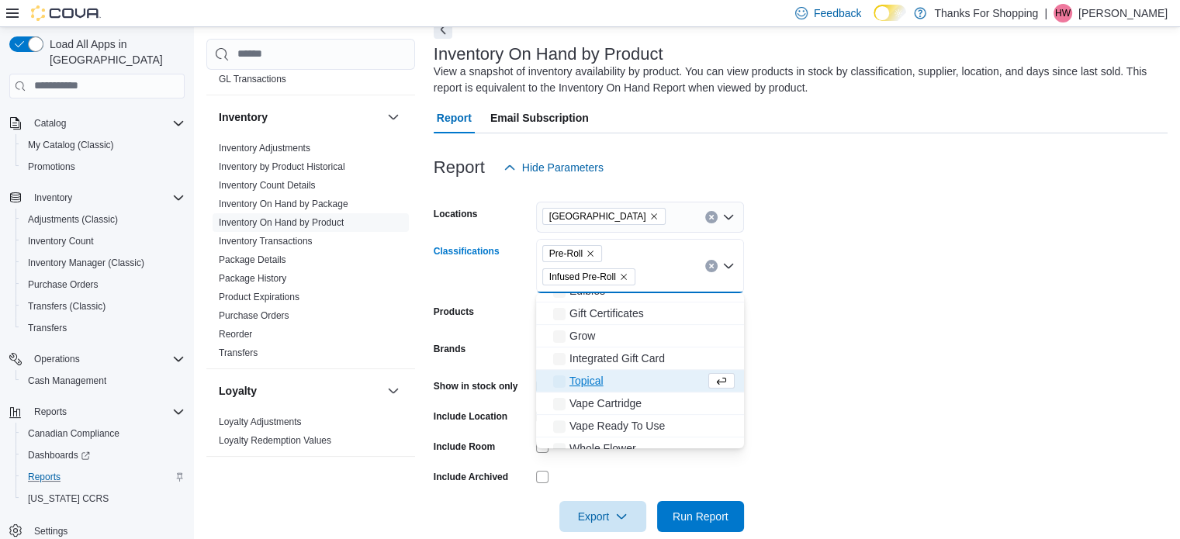
click at [623, 377] on div "Topical" at bounding box center [625, 381] width 160 height 16
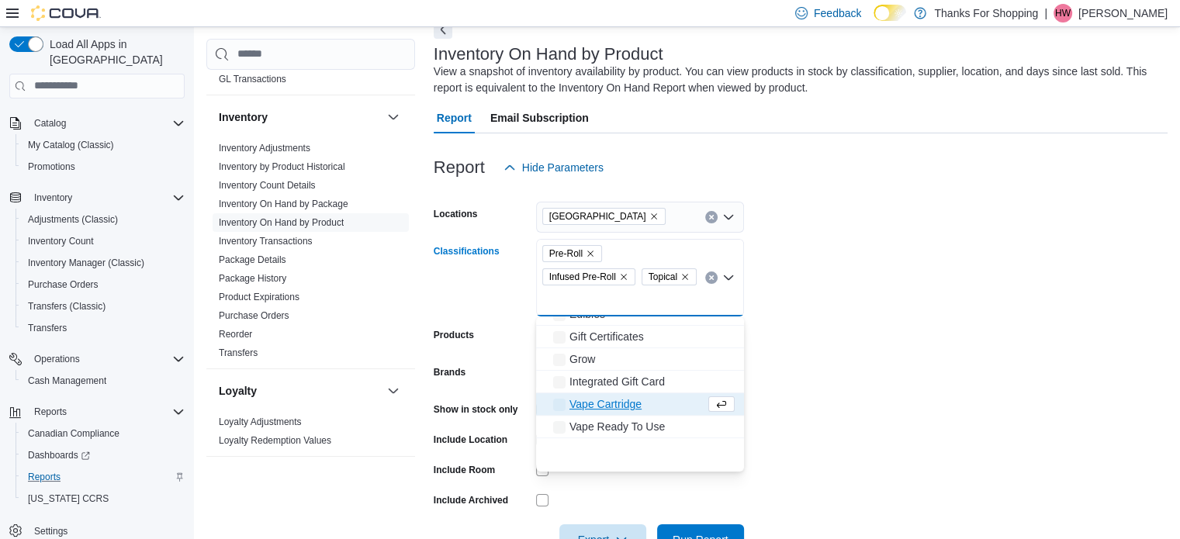
scroll to position [485, 0]
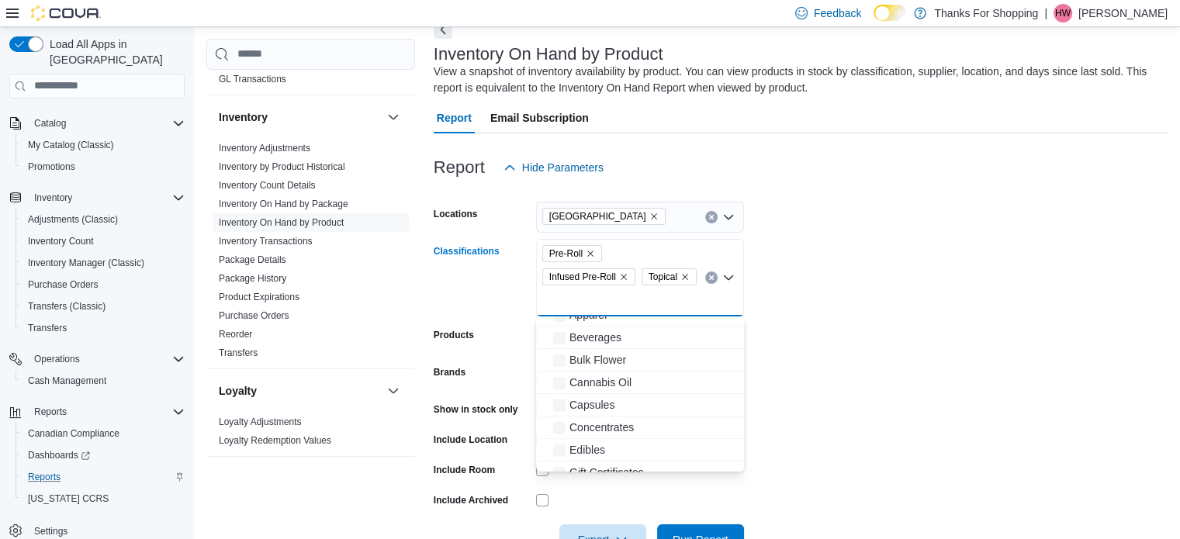
click at [774, 332] on form "Locations Harbour Landing Classifications Pre-Roll Infused Pre-Roll Topical Com…" at bounding box center [801, 369] width 734 height 372
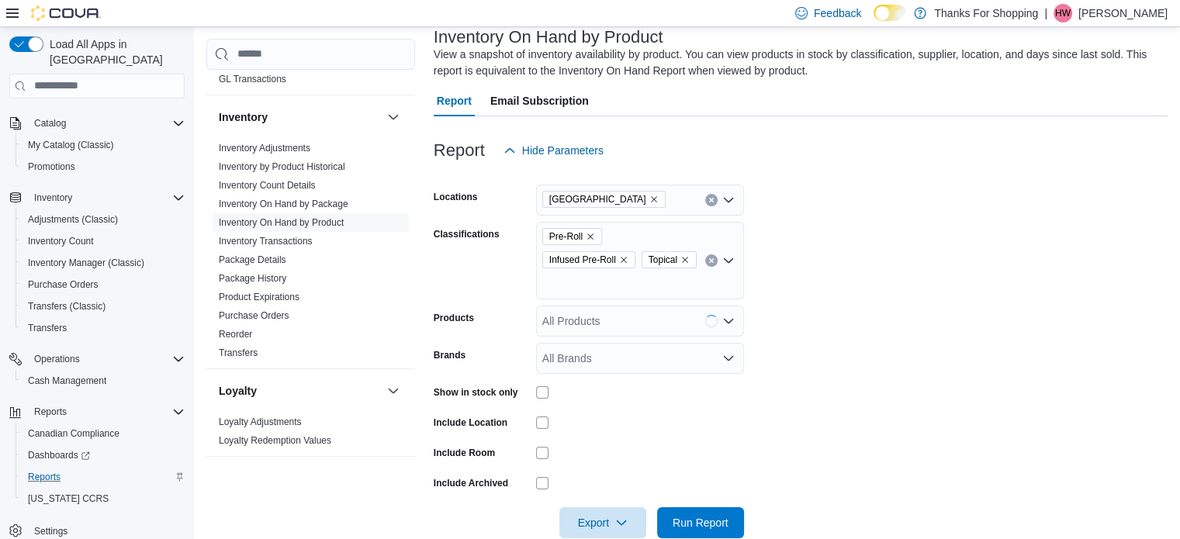
scroll to position [129, 0]
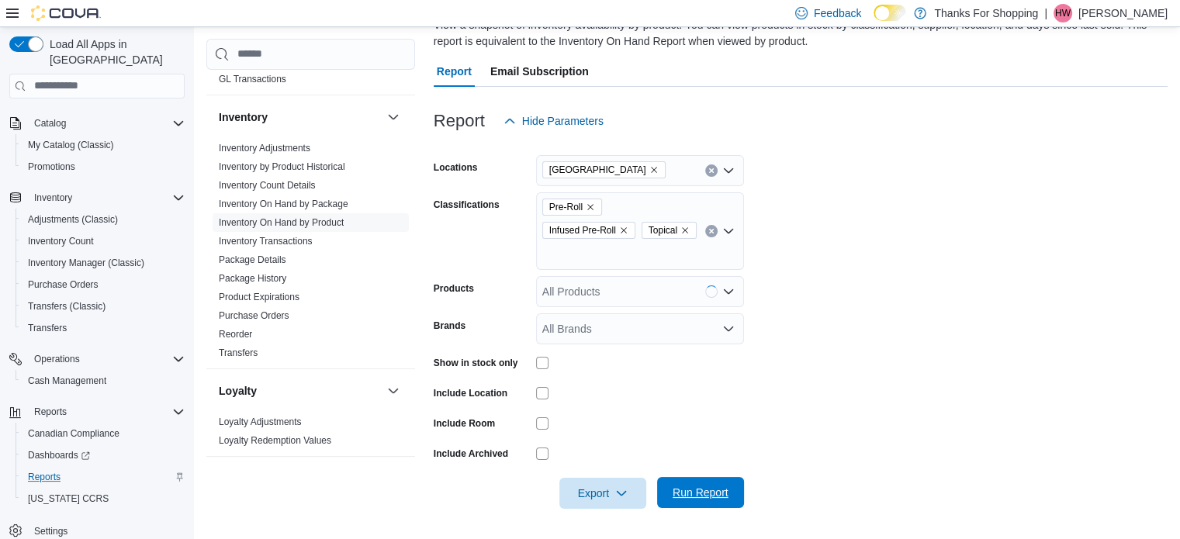
click at [713, 484] on span "Run Report" at bounding box center [700, 492] width 68 height 31
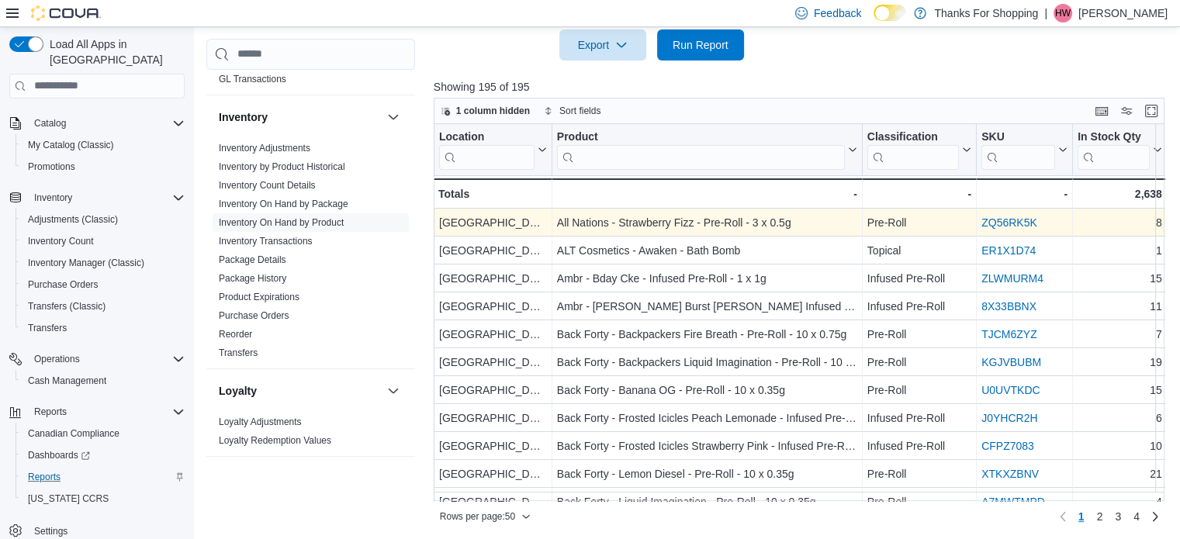
scroll to position [579, 0]
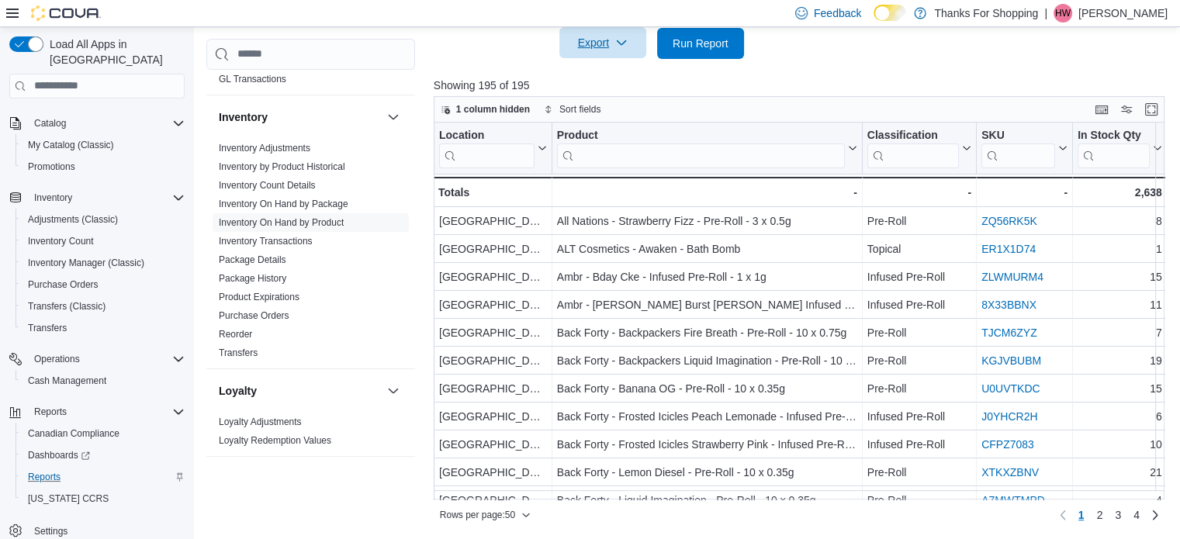
click at [593, 44] on span "Export" at bounding box center [603, 42] width 68 height 31
click at [607, 69] on span "Export to Excel" at bounding box center [605, 74] width 70 height 12
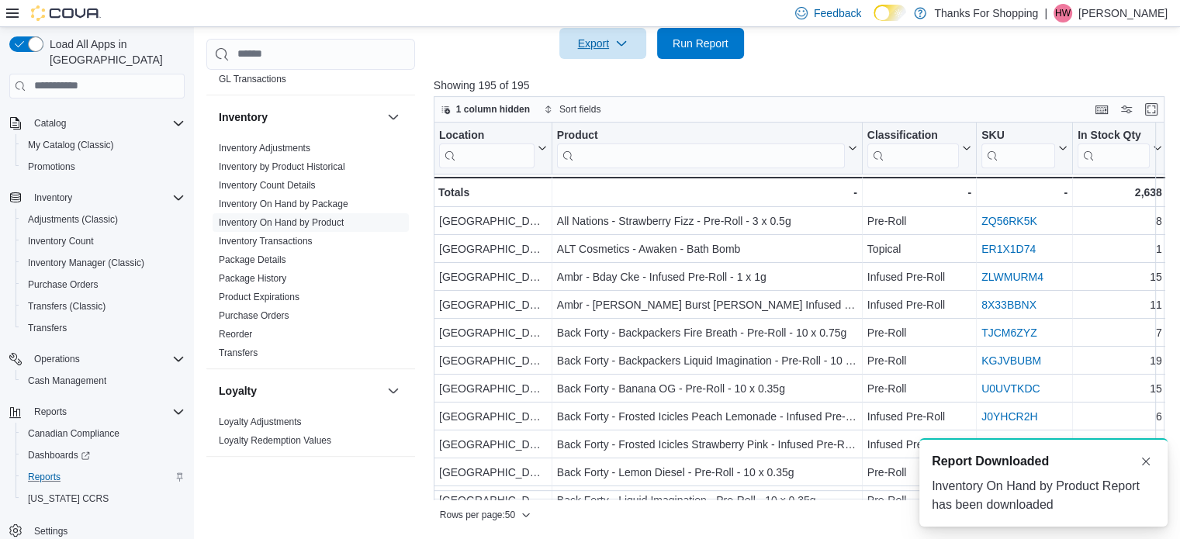
scroll to position [0, 0]
